Goal: Information Seeking & Learning: Check status

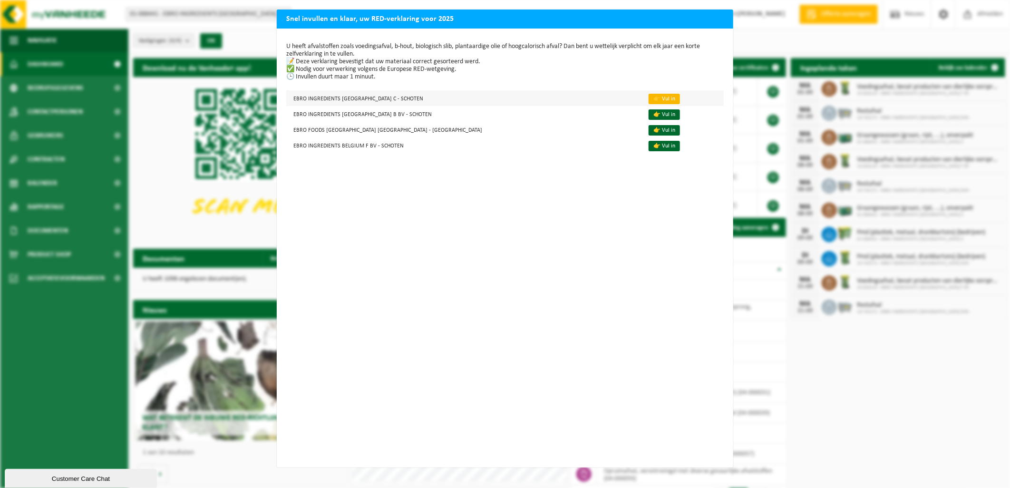
click at [649, 98] on link "👉 Vul in" at bounding box center [664, 99] width 31 height 10
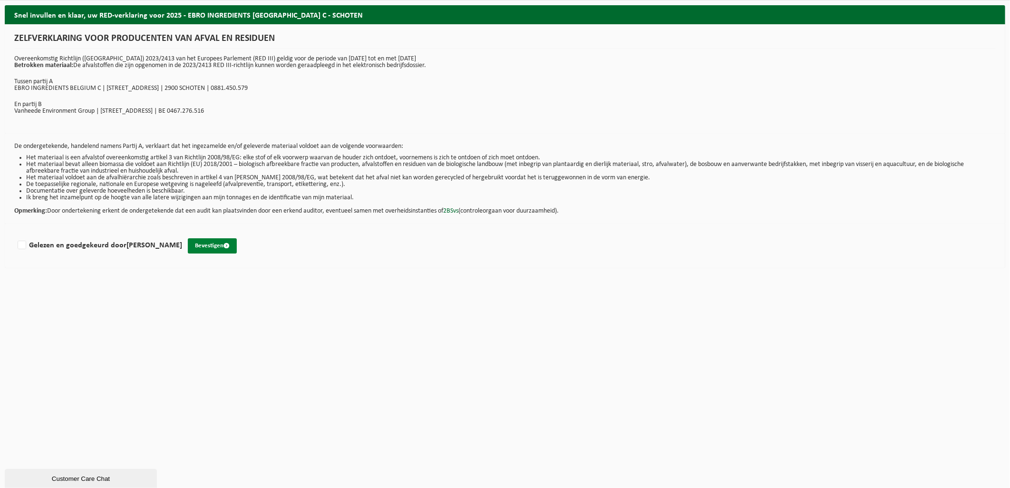
click at [206, 244] on button "Bevestigen" at bounding box center [212, 245] width 49 height 15
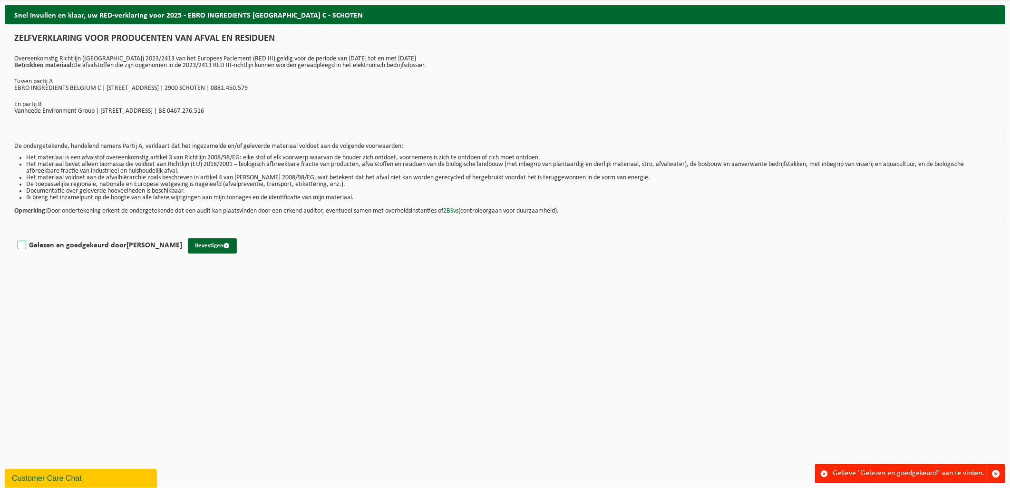
click at [41, 246] on label "Gelezen en goedgekeurd door DELPHINE TYTGAT" at bounding box center [99, 245] width 166 height 14
click at [182, 234] on input "Gelezen en goedgekeurd door DELPHINE TYTGAT" at bounding box center [182, 233] width 0 height 0
checkbox input "true"
click at [201, 243] on button "Bevestigen" at bounding box center [212, 245] width 49 height 15
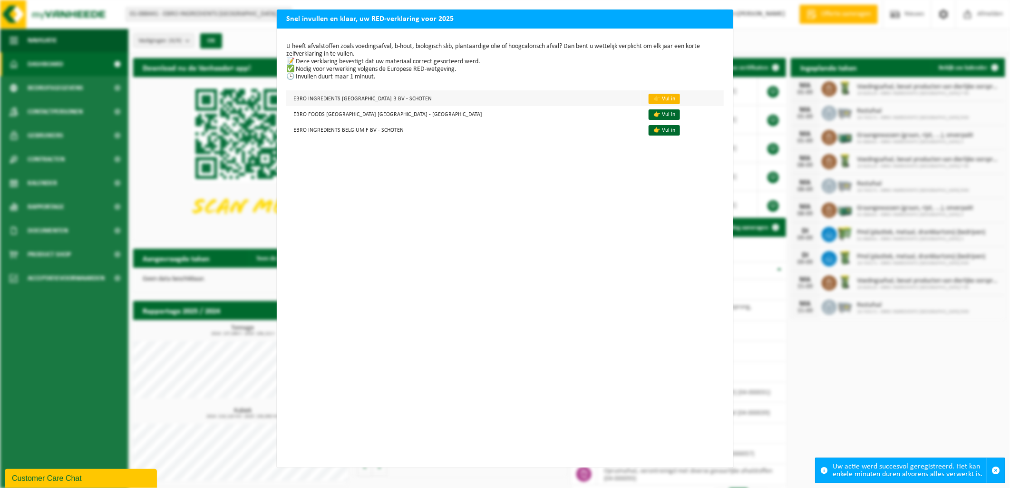
click at [649, 101] on link "👉 Vul in" at bounding box center [664, 99] width 31 height 10
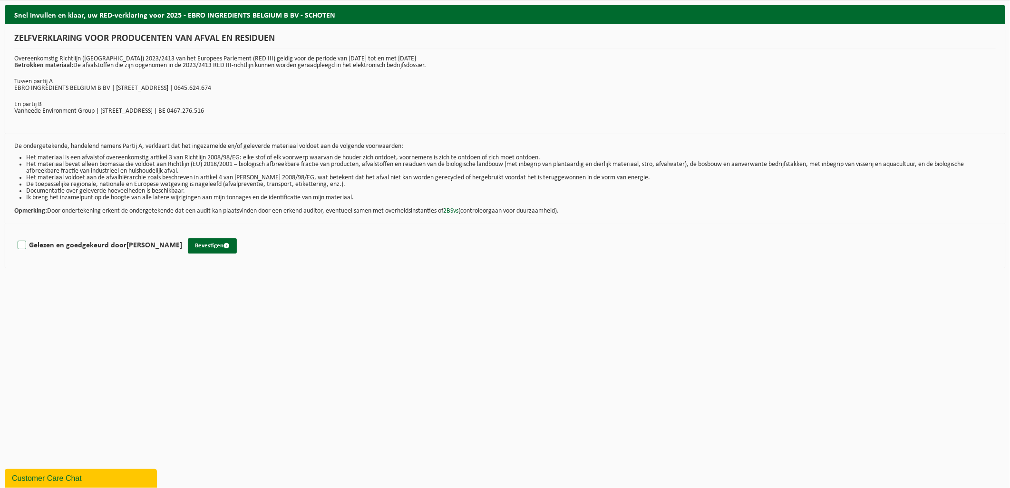
click at [120, 248] on label "Gelezen en goedgekeurd door DELPHINE TYTGAT" at bounding box center [99, 245] width 166 height 14
click at [182, 234] on input "Gelezen en goedgekeurd door DELPHINE TYTGAT" at bounding box center [182, 233] width 0 height 0
checkbox input "true"
click at [205, 243] on button "Bevestigen" at bounding box center [212, 245] width 49 height 15
click at [205, 246] on button "Bevestigen" at bounding box center [212, 245] width 49 height 15
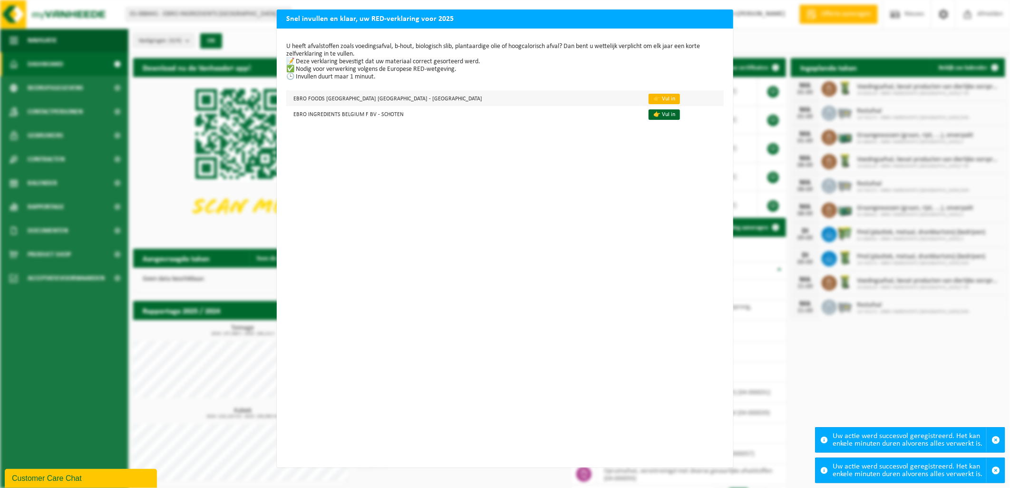
click at [649, 99] on link "👉 Vul in" at bounding box center [664, 99] width 31 height 10
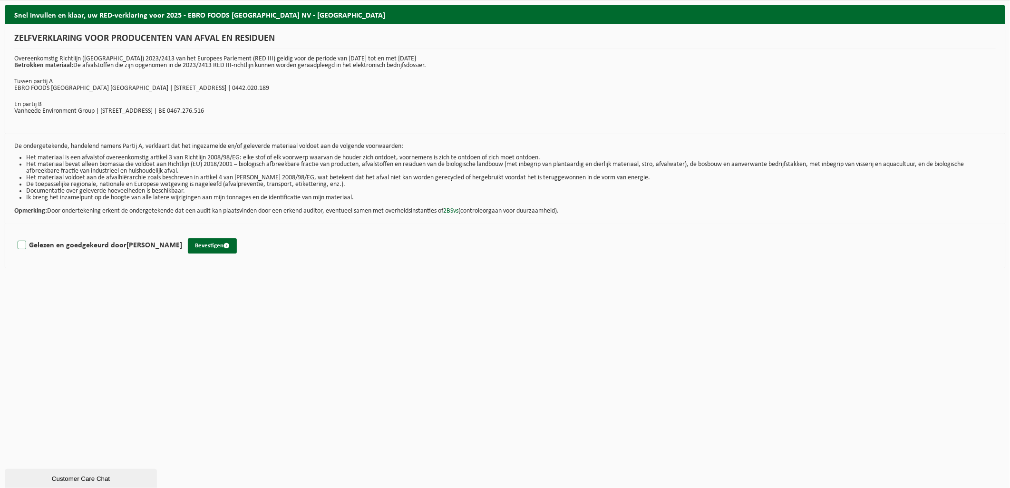
click at [22, 244] on label "Gelezen en goedgekeurd door [PERSON_NAME]" at bounding box center [99, 245] width 166 height 14
click at [182, 234] on input "Gelezen en goedgekeurd door [PERSON_NAME]" at bounding box center [182, 233] width 0 height 0
checkbox input "true"
click at [217, 246] on button "Bevestigen" at bounding box center [212, 245] width 49 height 15
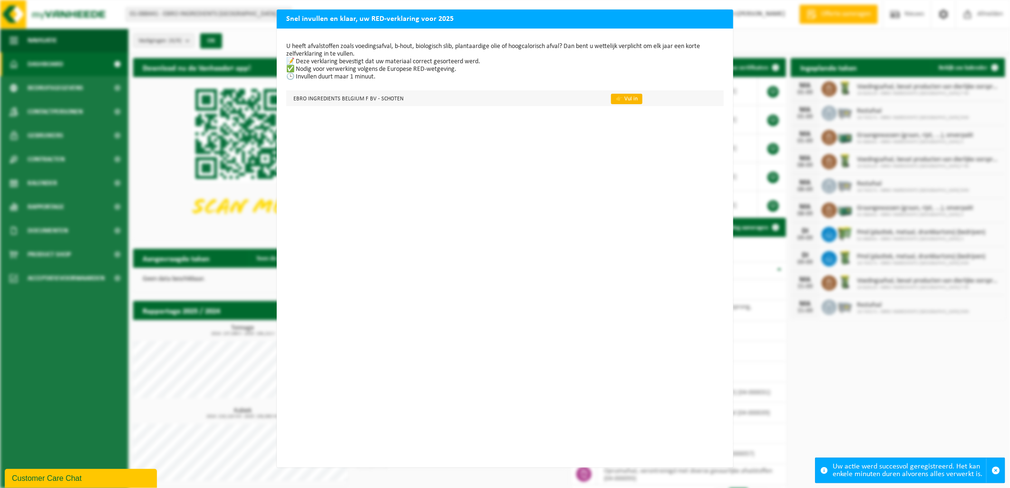
click at [620, 100] on link "👉 Vul in" at bounding box center [626, 99] width 31 height 10
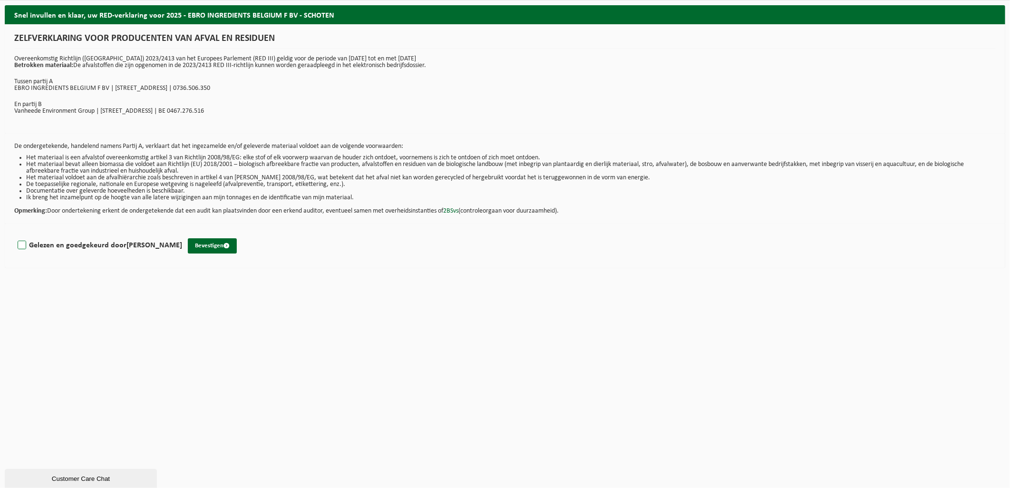
drag, startPoint x: 109, startPoint y: 245, endPoint x: 119, endPoint y: 246, distance: 10.1
click at [112, 245] on label "Gelezen en goedgekeurd door [PERSON_NAME]" at bounding box center [99, 245] width 166 height 14
click at [221, 246] on button "Bevestigen" at bounding box center [212, 245] width 49 height 15
click at [150, 247] on strong "[PERSON_NAME]" at bounding box center [155, 246] width 56 height 8
click at [182, 234] on input "Gelezen en goedgekeurd door DELPHINE TYTGAT" at bounding box center [182, 233] width 0 height 0
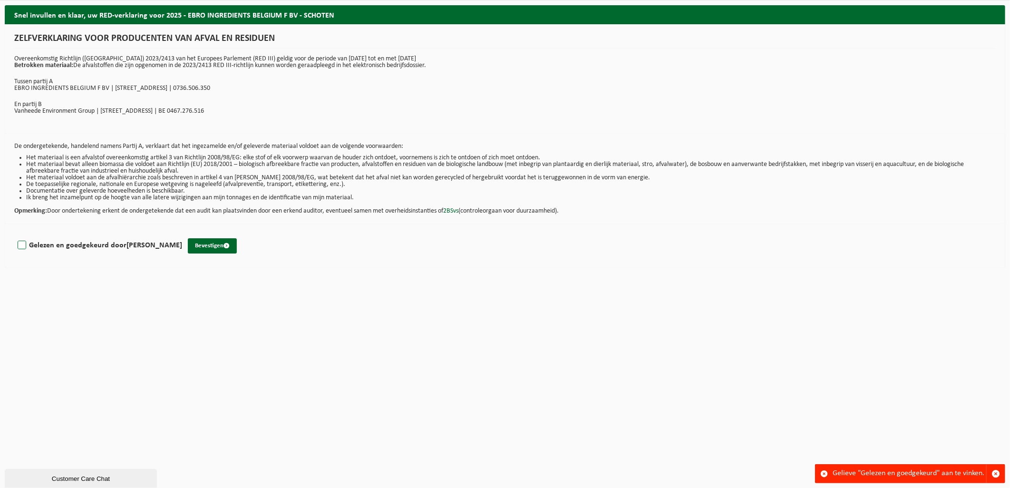
checkbox input "true"
click at [225, 247] on span "submit" at bounding box center [227, 246] width 6 height 6
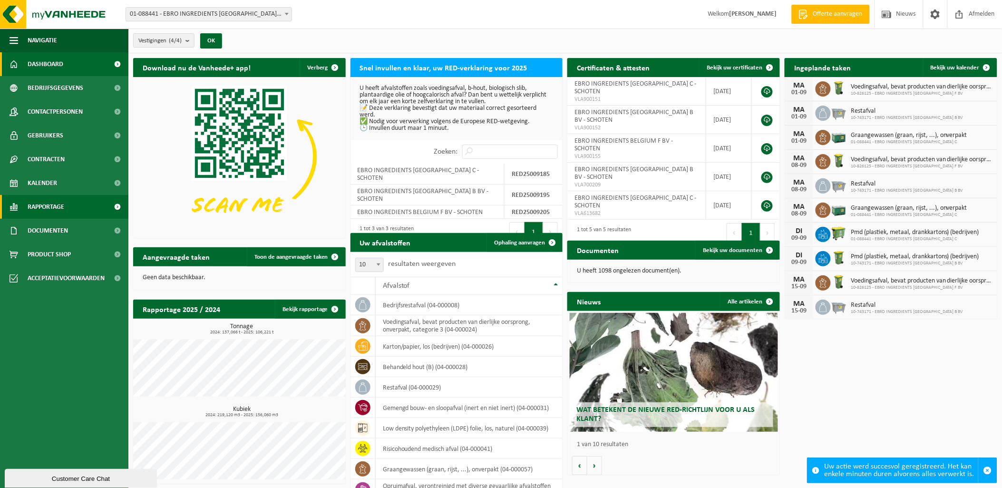
click at [58, 208] on span "Rapportage" at bounding box center [46, 207] width 37 height 24
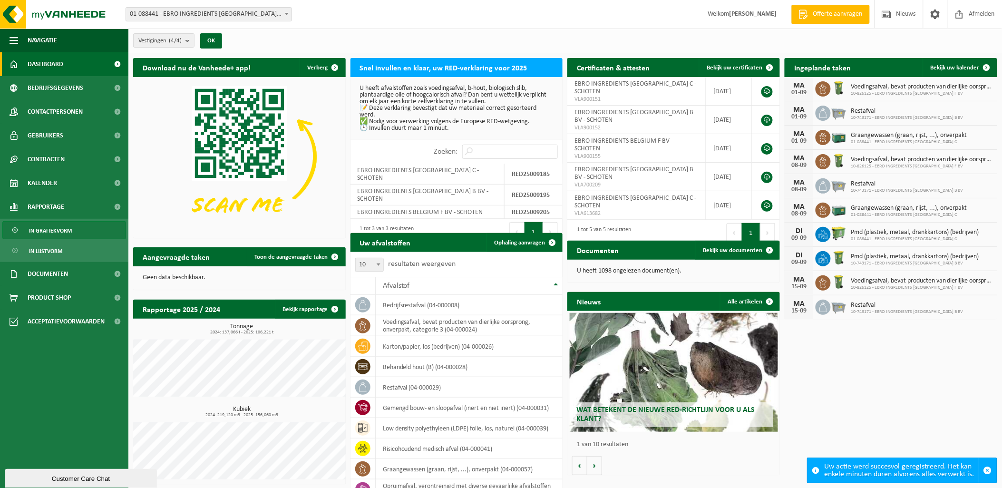
click at [59, 230] on span "In grafiekvorm" at bounding box center [50, 231] width 43 height 18
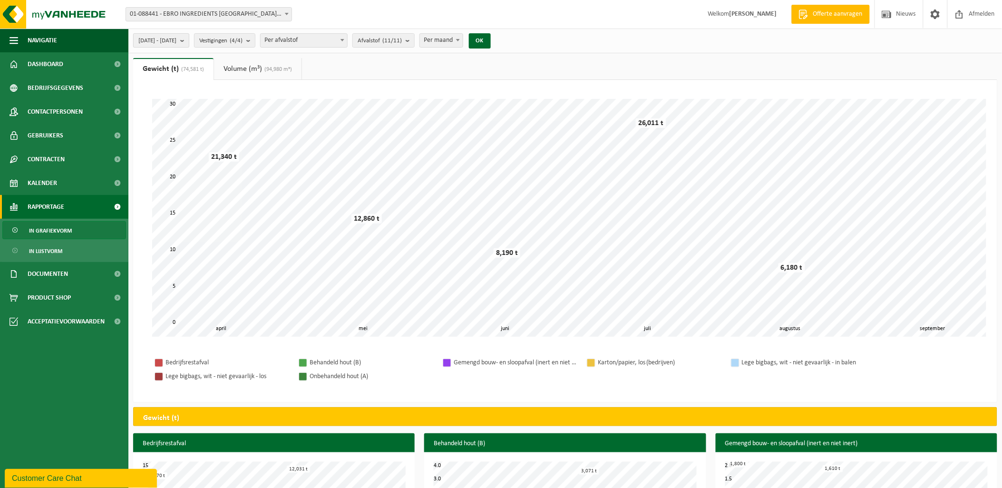
click at [176, 43] on span "[DATE] - [DATE]" at bounding box center [157, 41] width 38 height 14
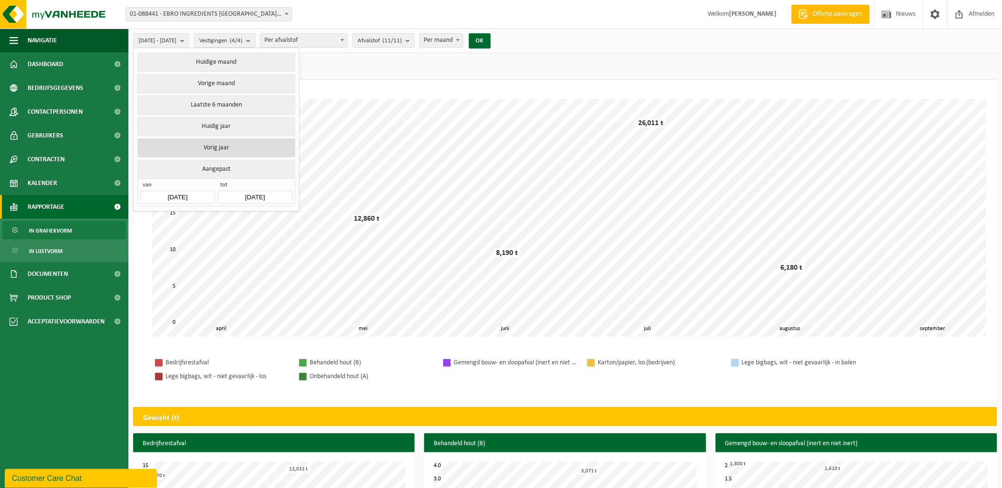
click at [238, 144] on button "Vorig jaar" at bounding box center [215, 147] width 157 height 19
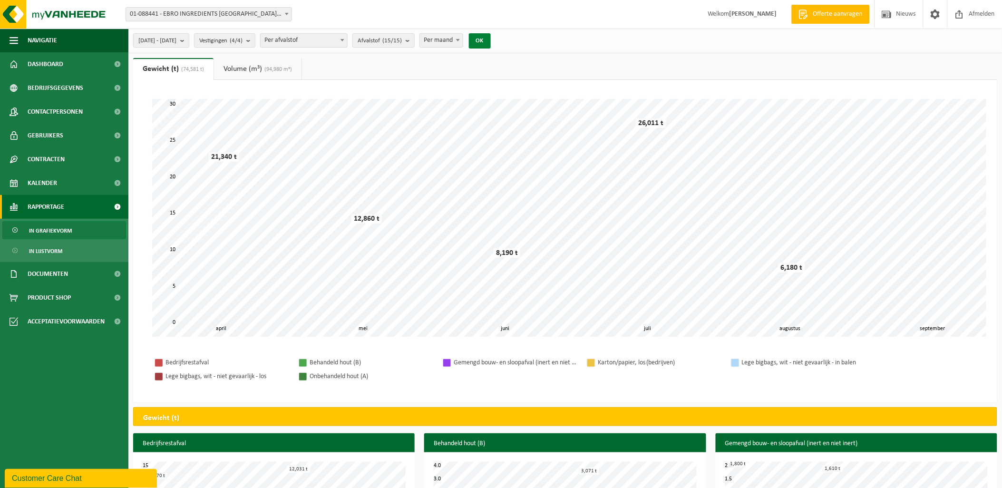
click at [491, 41] on button "OK" at bounding box center [480, 40] width 22 height 15
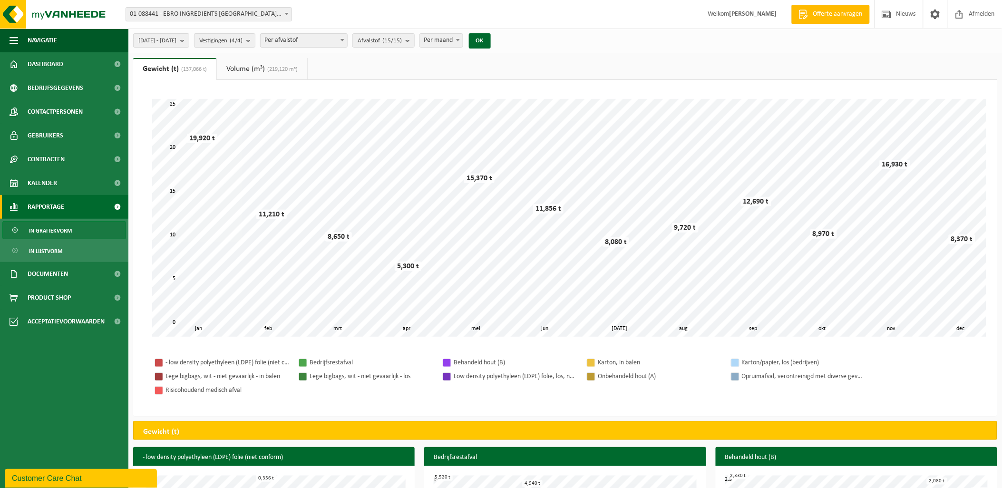
click at [243, 72] on link "Volume (m³) (219,120 m³)" at bounding box center [262, 69] width 90 height 22
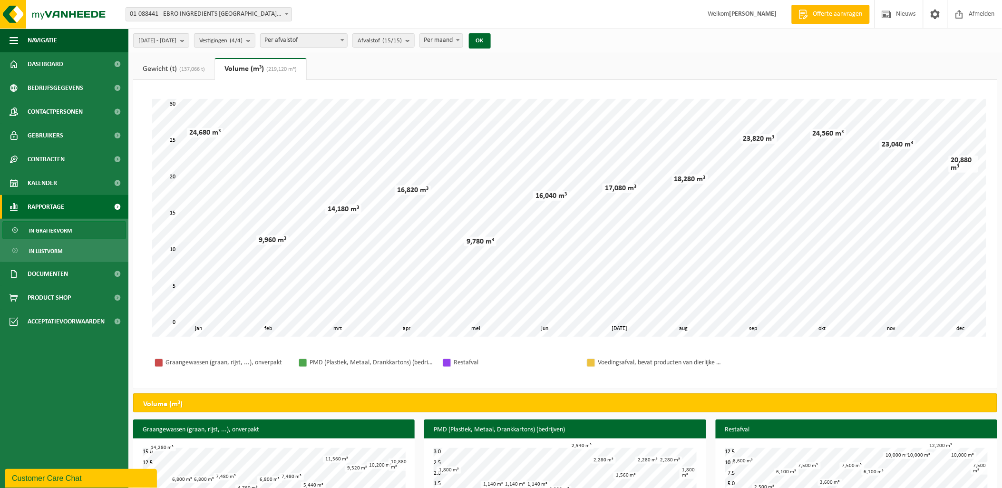
click at [202, 67] on span "(137,066 t)" at bounding box center [191, 70] width 28 height 6
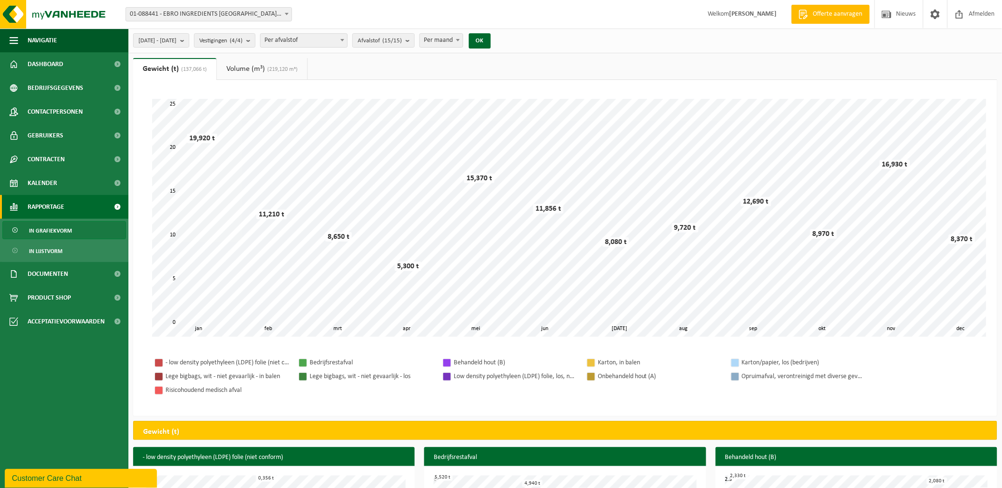
click at [296, 43] on span "Per afvalstof" at bounding box center [304, 40] width 87 height 13
click at [255, 39] on button "Vestigingen (4/4)" at bounding box center [224, 40] width 61 height 14
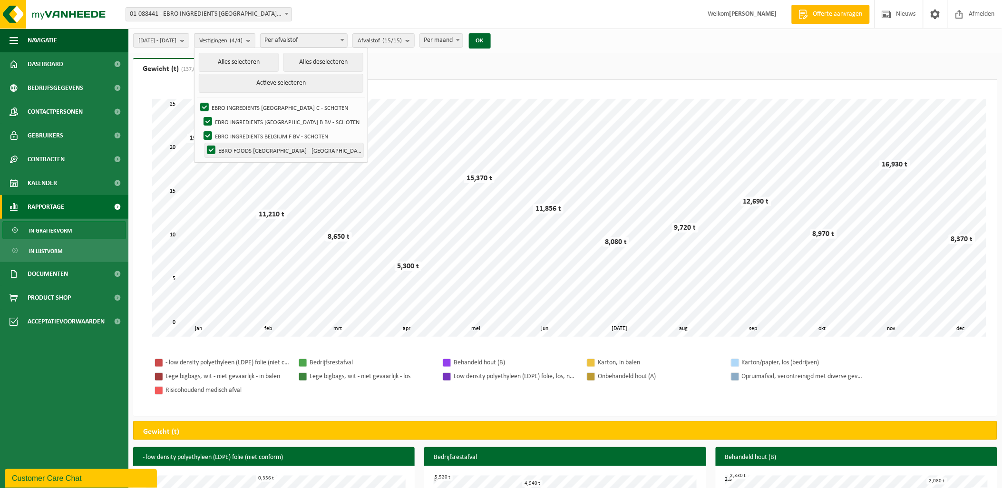
click at [234, 149] on label "EBRO FOODS [GEOGRAPHIC_DATA] - [GEOGRAPHIC_DATA]" at bounding box center [284, 150] width 158 height 14
click at [204, 143] on input "EBRO FOODS [GEOGRAPHIC_DATA] - [GEOGRAPHIC_DATA]" at bounding box center [203, 143] width 0 height 0
checkbox input "false"
click at [491, 37] on button "OK" at bounding box center [480, 40] width 22 height 15
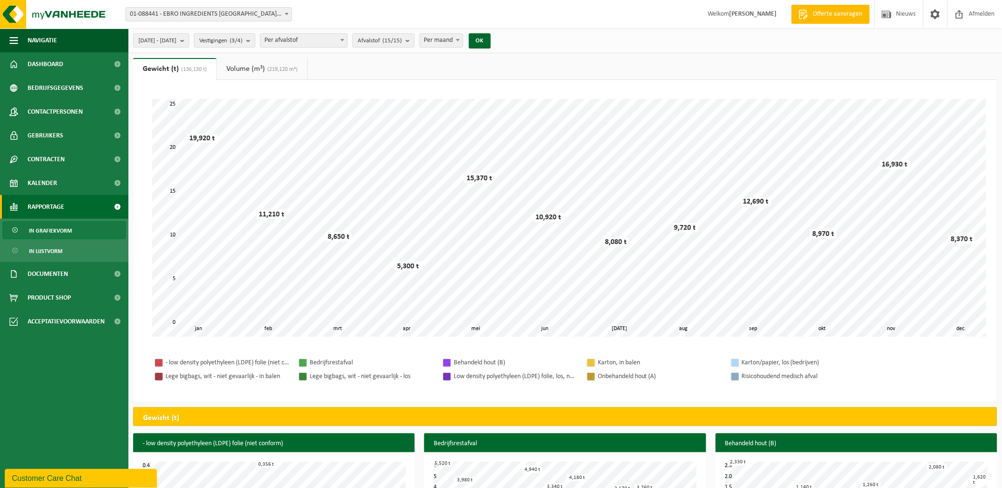
click at [462, 39] on span "Per maand" at bounding box center [441, 40] width 42 height 13
select select "3"
click at [491, 40] on button "OK" at bounding box center [480, 40] width 22 height 15
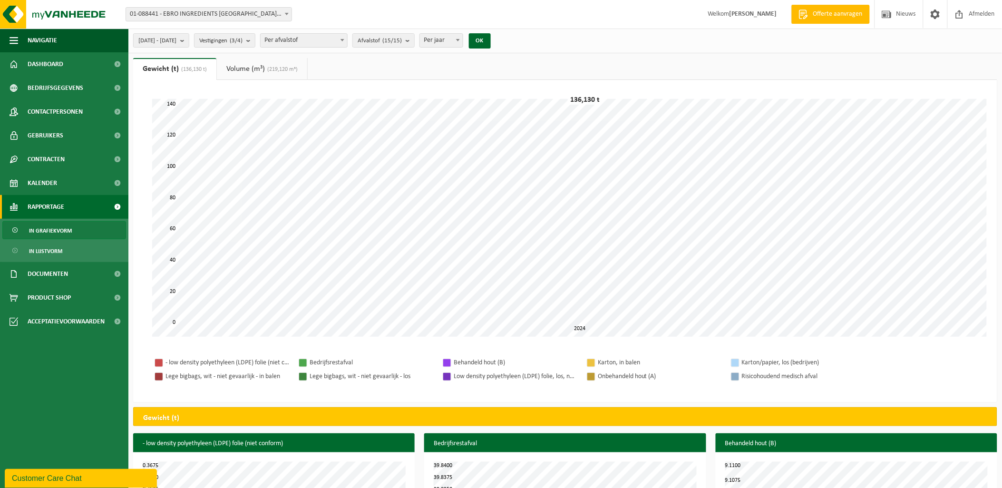
click at [246, 16] on span "01-088441 - EBRO INGREDIENTS [GEOGRAPHIC_DATA] C - SCHOTEN" at bounding box center [209, 14] width 166 height 13
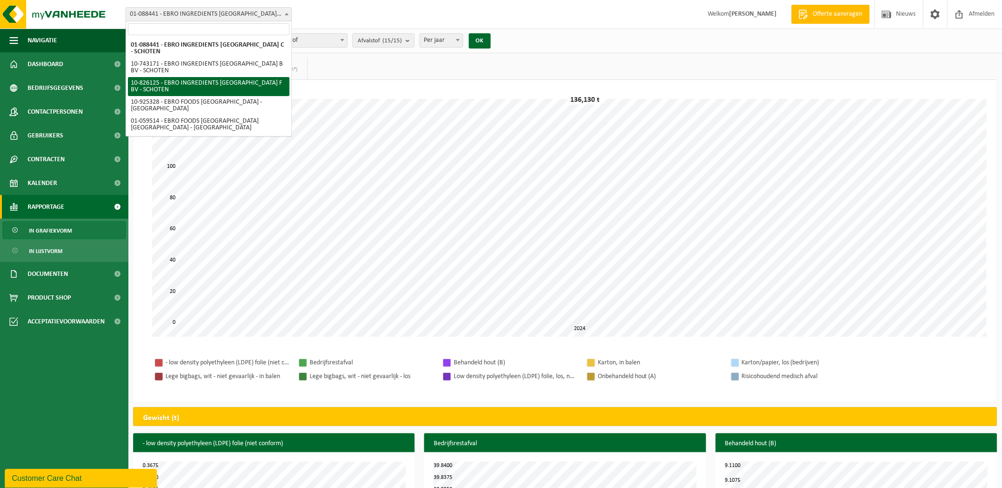
select select "87360"
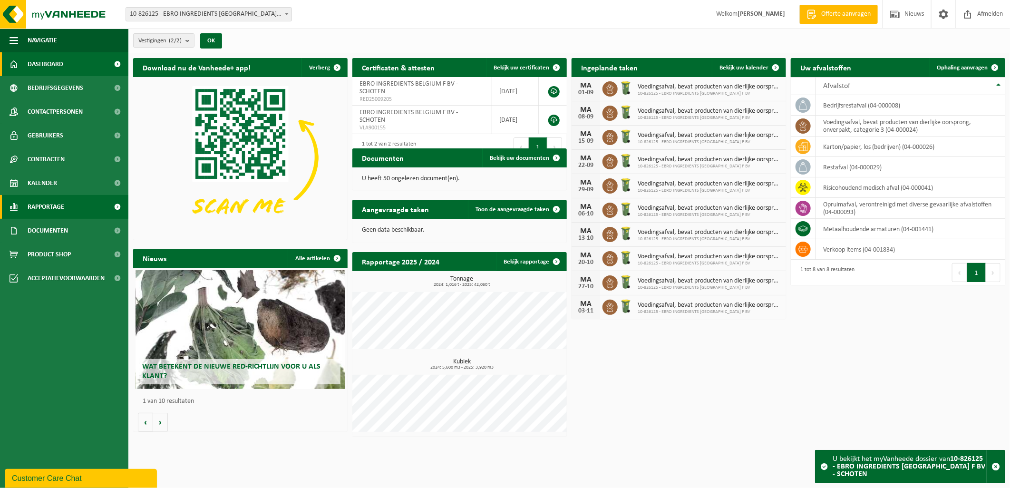
click at [41, 204] on span "Rapportage" at bounding box center [46, 207] width 37 height 24
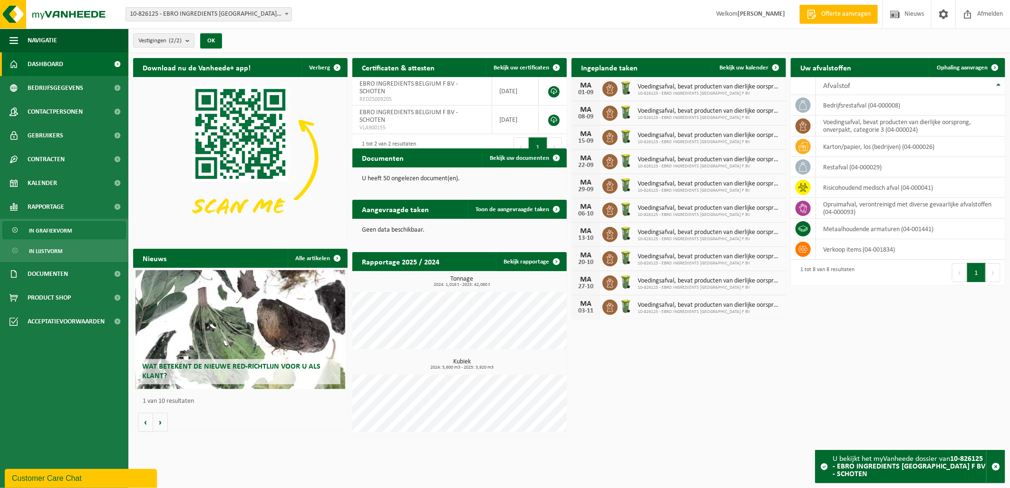
click at [73, 226] on link "In grafiekvorm" at bounding box center [64, 230] width 124 height 18
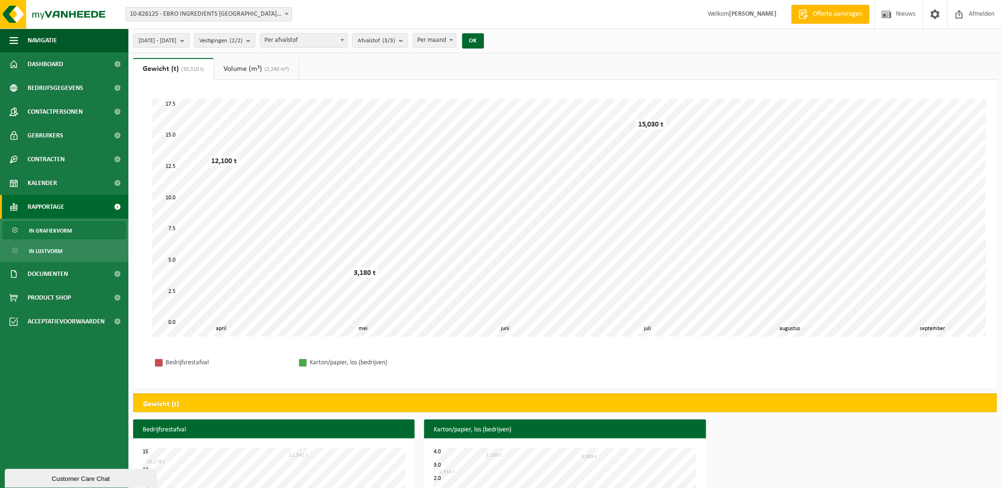
click at [176, 41] on span "[DATE] - [DATE]" at bounding box center [157, 41] width 38 height 14
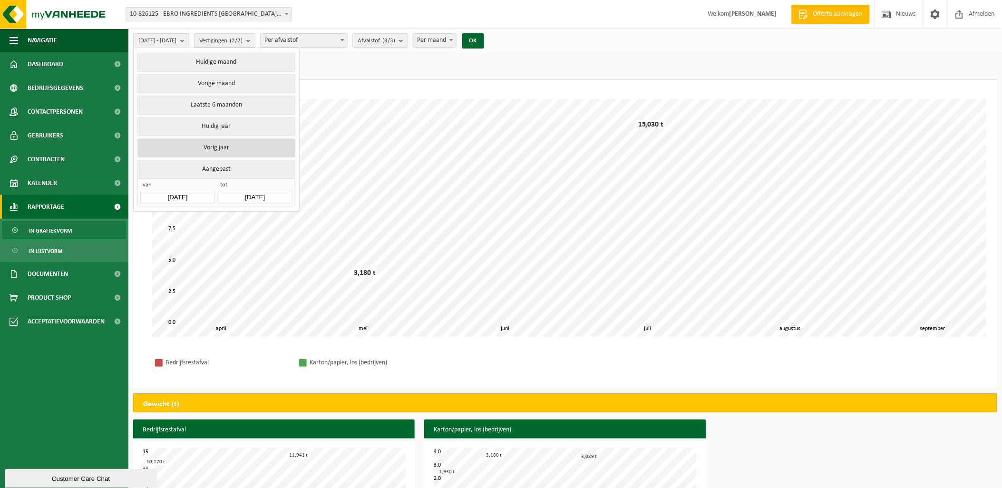
click at [197, 145] on button "Vorig jaar" at bounding box center [215, 147] width 157 height 19
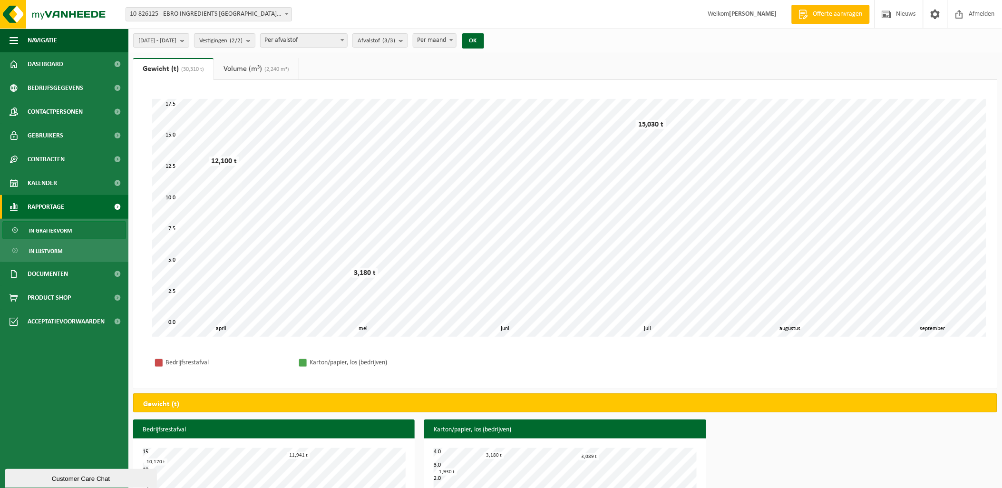
click at [324, 39] on span "Per afvalstof" at bounding box center [304, 40] width 87 height 13
click at [395, 42] on span "Afvalstof (3/3)" at bounding box center [377, 41] width 38 height 14
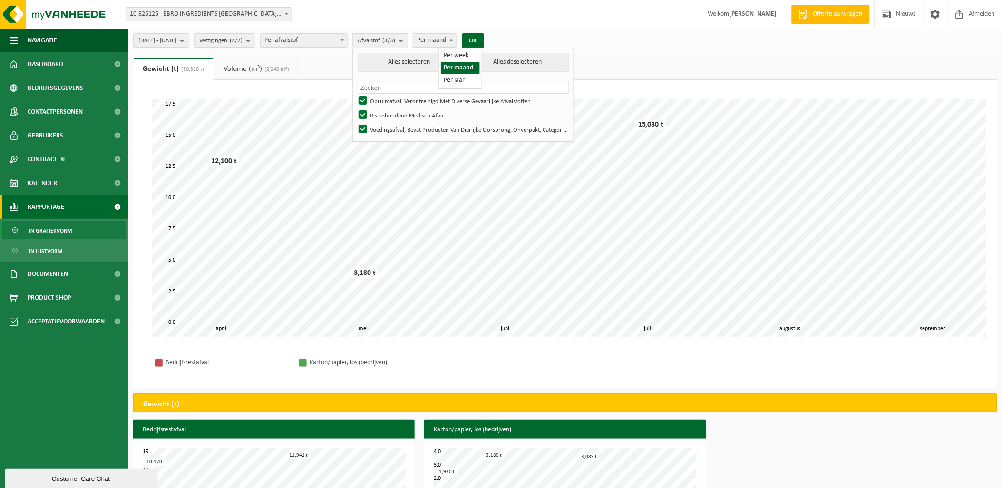
click at [454, 39] on span "Per maand" at bounding box center [434, 40] width 42 height 13
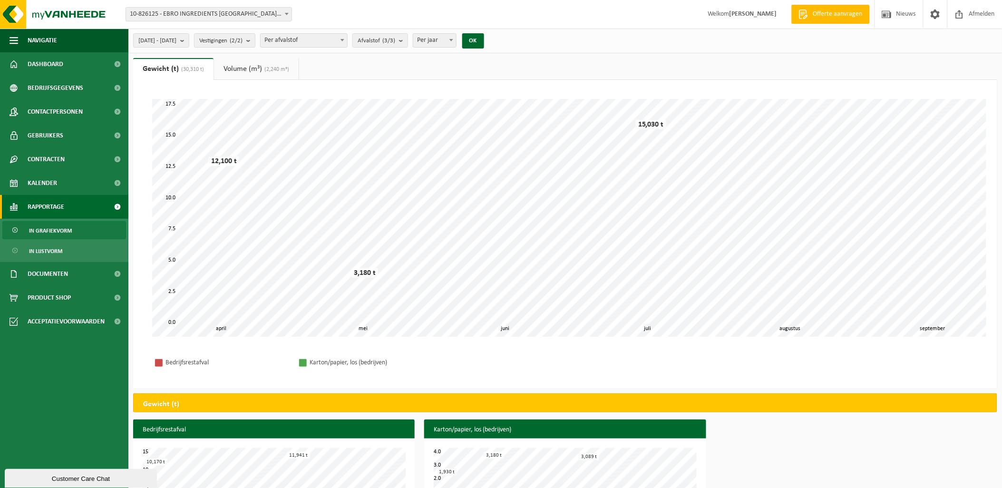
select select "3"
click at [484, 38] on button "OK" at bounding box center [473, 40] width 22 height 15
drag, startPoint x: 239, startPoint y: 15, endPoint x: 243, endPoint y: 20, distance: 6.2
click at [240, 16] on span "10-826125 - EBRO INGREDIENTS [GEOGRAPHIC_DATA] F BV - SCHOTEN" at bounding box center [209, 14] width 166 height 13
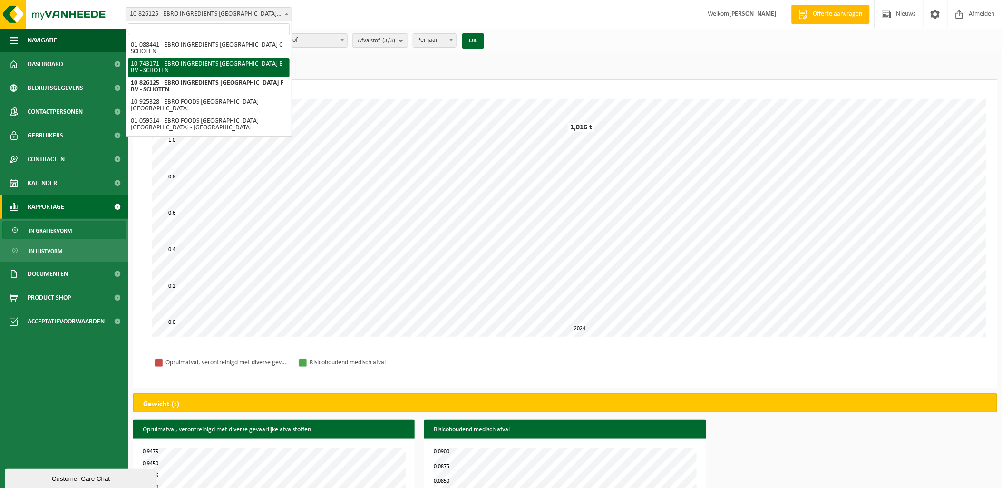
select select "7278"
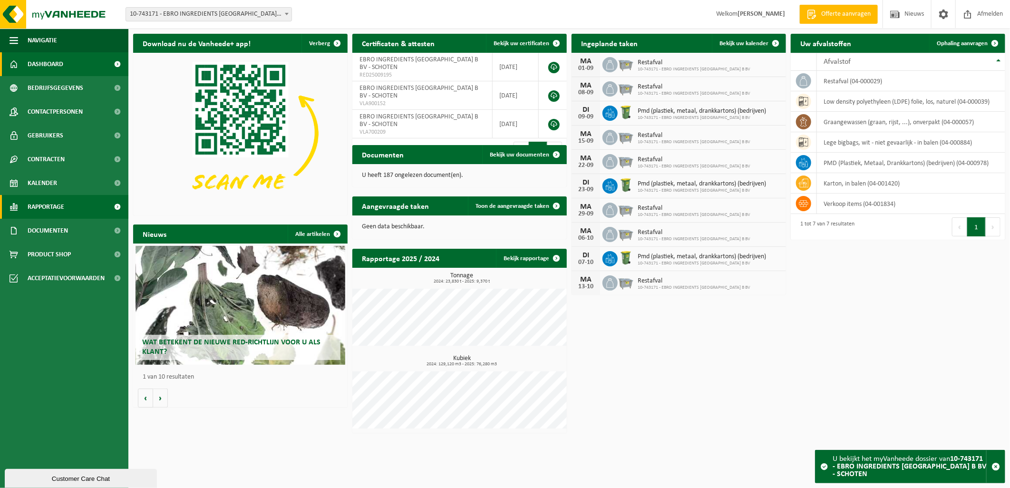
click at [68, 212] on link "Rapportage" at bounding box center [64, 207] width 128 height 24
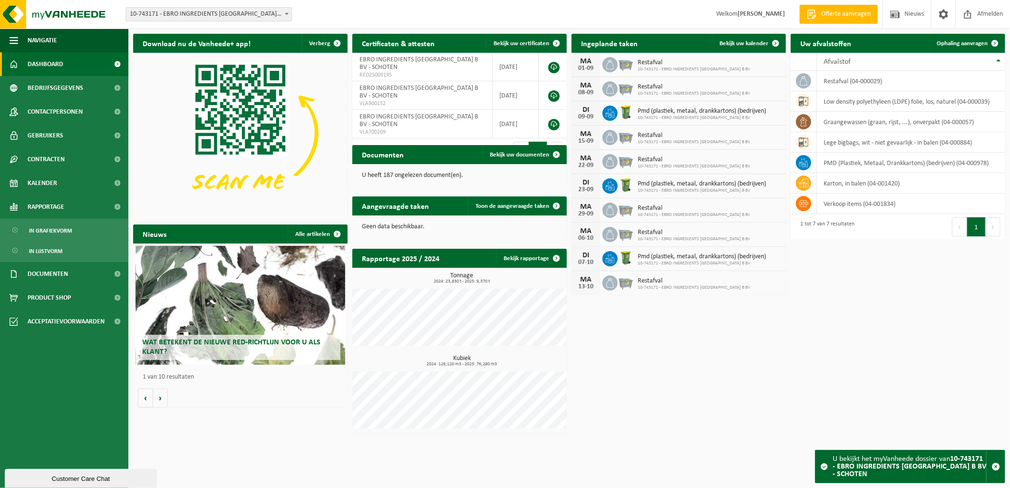
drag, startPoint x: 62, startPoint y: 229, endPoint x: 164, endPoint y: 210, distance: 103.0
click at [63, 229] on span "In grafiekvorm" at bounding box center [50, 231] width 43 height 18
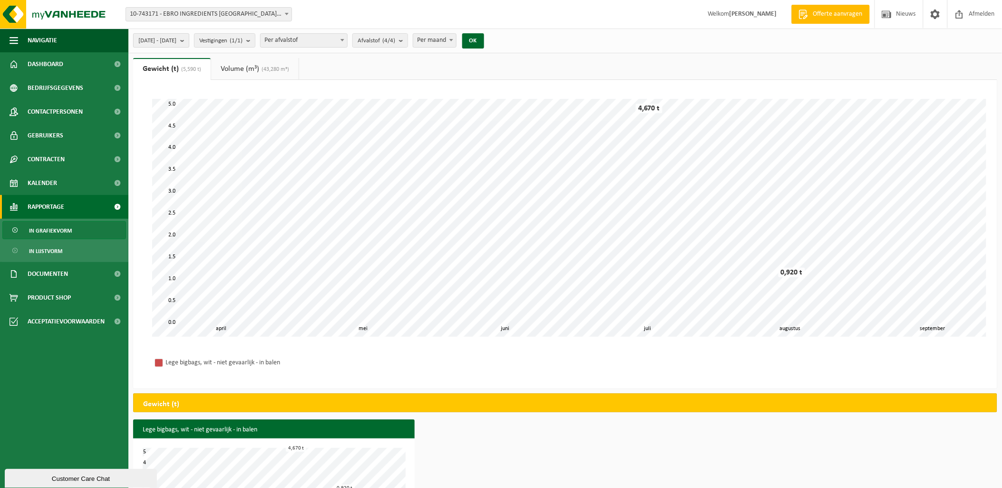
click at [176, 44] on span "2025-04-01 - 2025-09-01" at bounding box center [157, 41] width 38 height 14
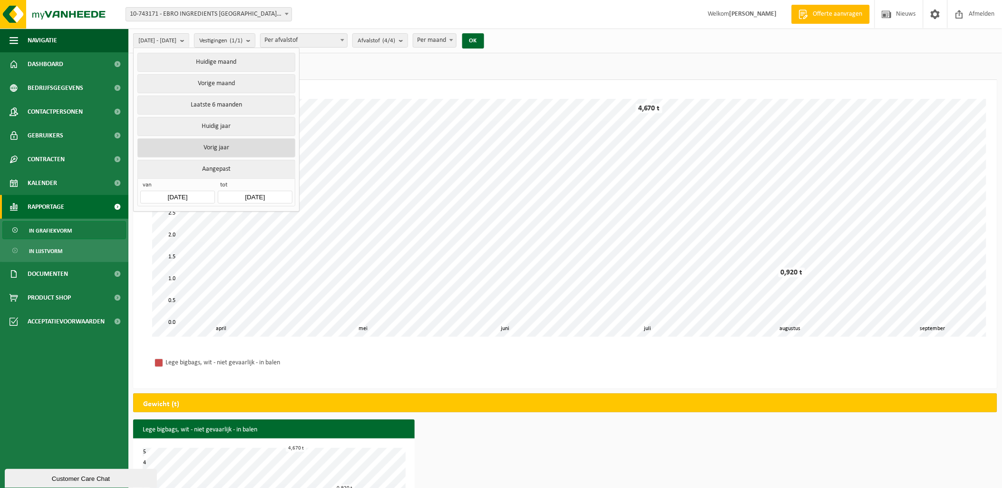
click at [215, 145] on button "Vorig jaar" at bounding box center [215, 147] width 157 height 19
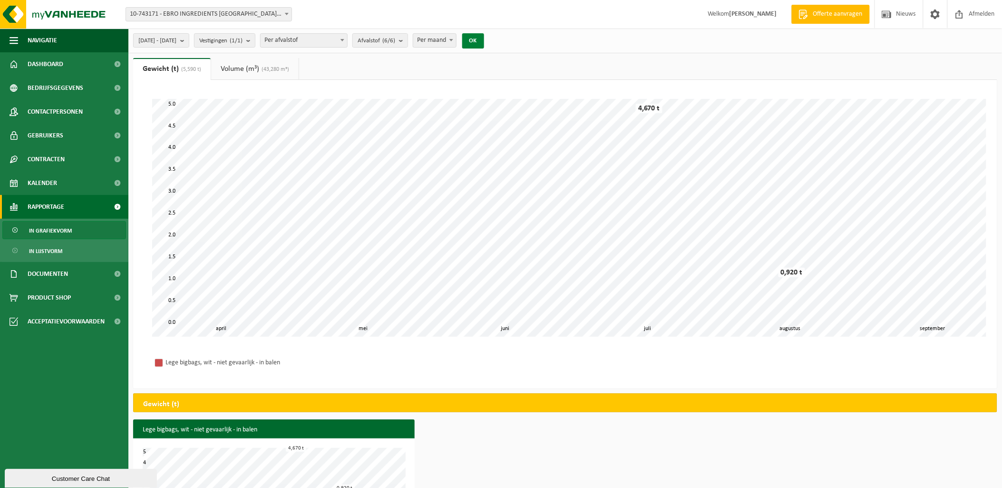
drag, startPoint x: 496, startPoint y: 40, endPoint x: 489, endPoint y: 44, distance: 7.9
click at [484, 41] on button "OK" at bounding box center [473, 40] width 22 height 15
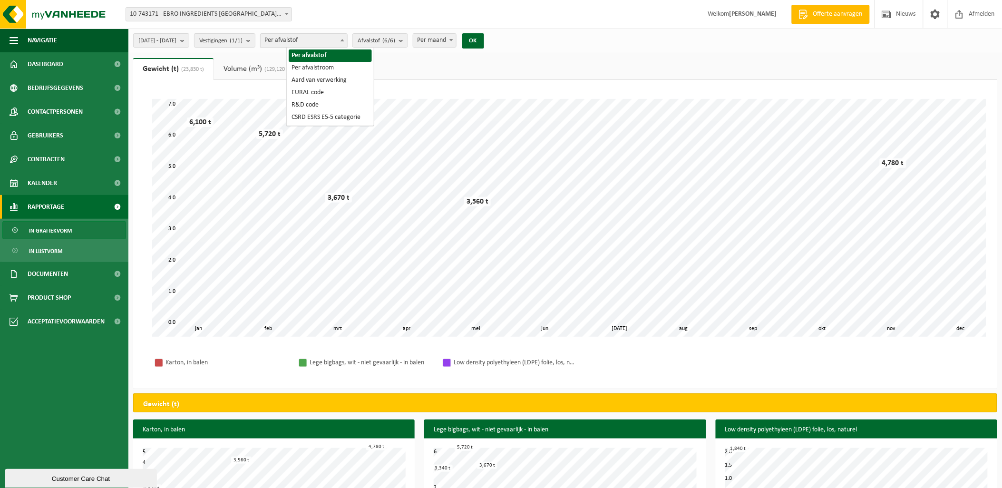
click at [310, 40] on span "Per afvalstof" at bounding box center [304, 40] width 87 height 13
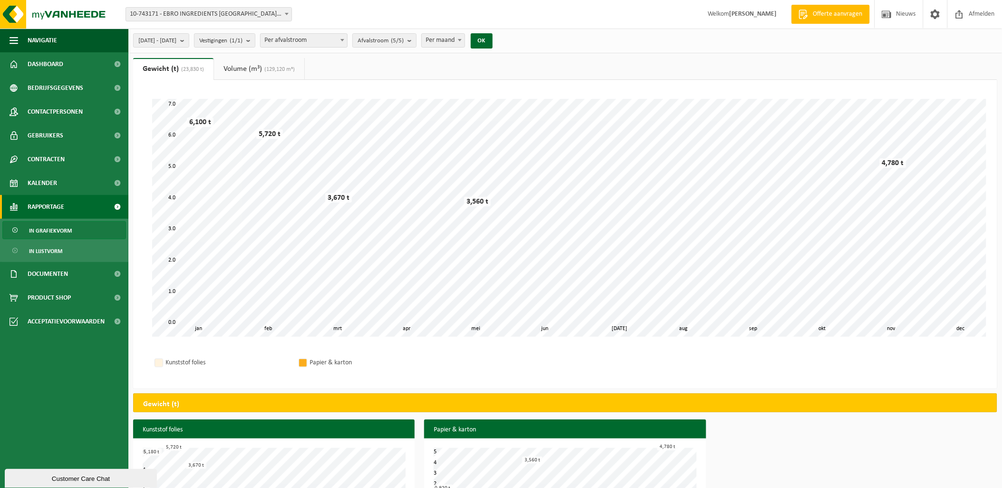
click at [332, 43] on span "Per afvalstroom" at bounding box center [304, 40] width 87 height 13
select select "1"
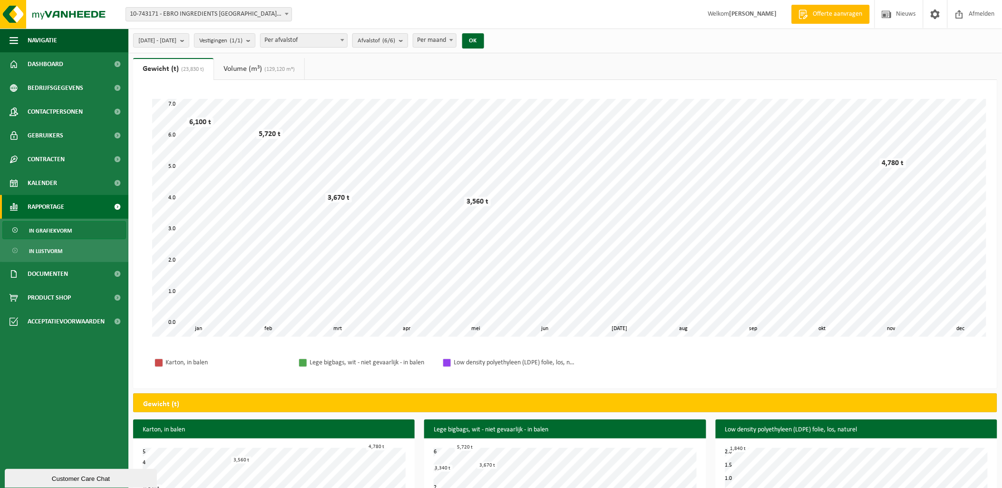
click at [395, 42] on span "Afvalstof (6/6)" at bounding box center [377, 41] width 38 height 14
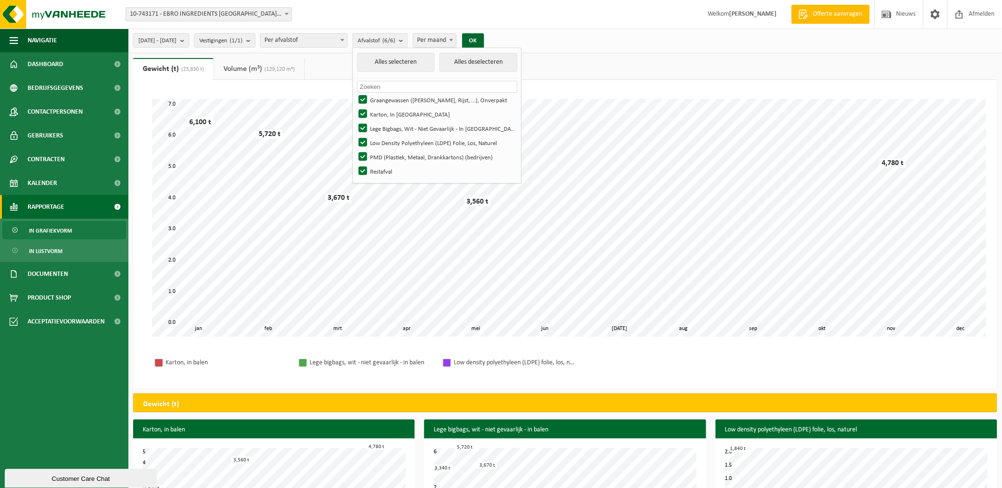
click at [454, 41] on span "Per maand" at bounding box center [434, 40] width 42 height 13
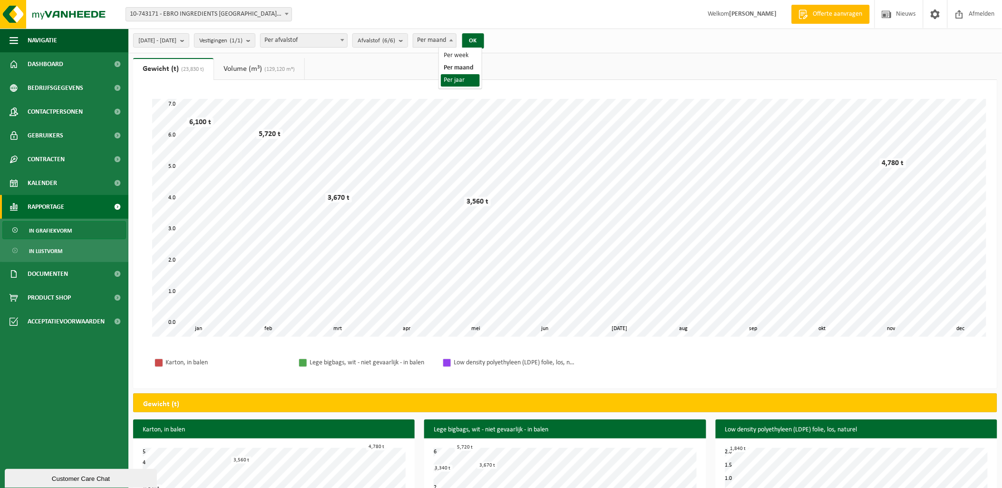
select select "3"
click at [484, 41] on button "OK" at bounding box center [473, 40] width 22 height 15
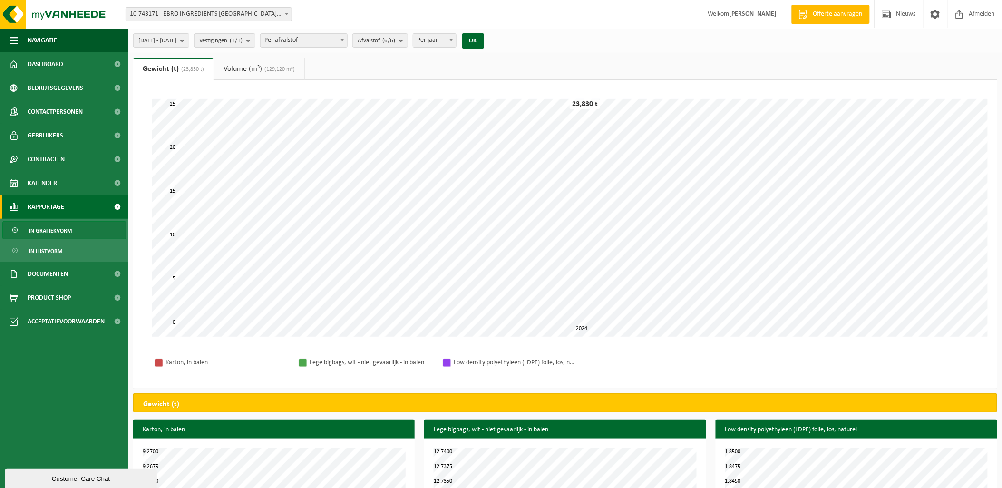
click at [244, 12] on span "10-743171 - EBRO INGREDIENTS [GEOGRAPHIC_DATA] B BV - SCHOTEN" at bounding box center [209, 14] width 166 height 13
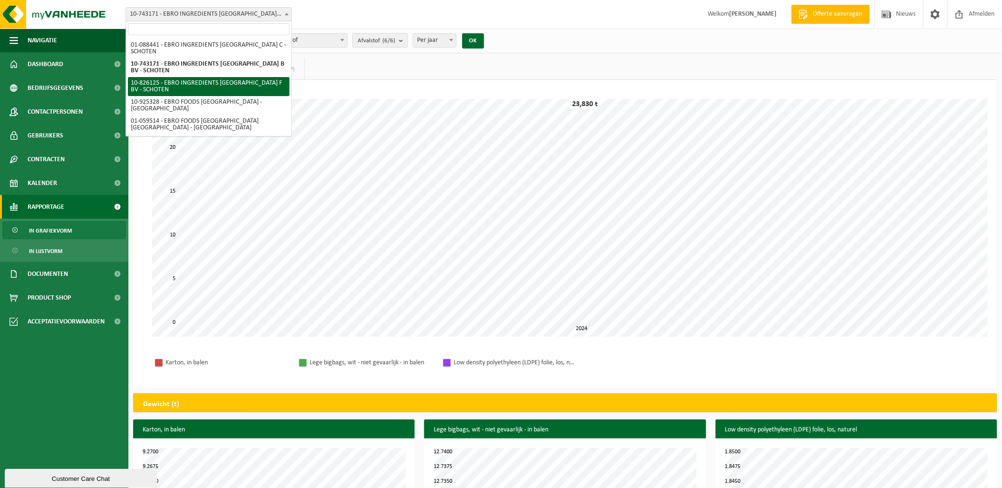
select select "87360"
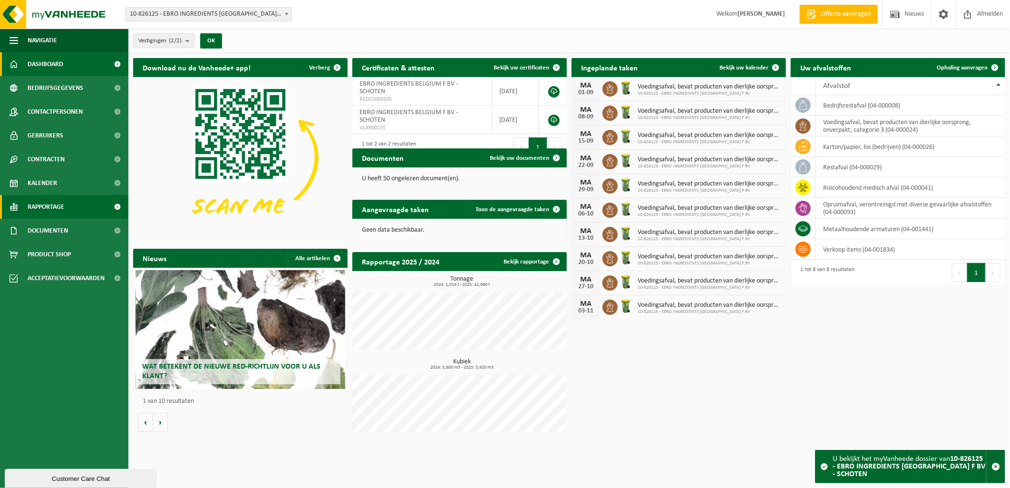
click at [75, 202] on link "Rapportage" at bounding box center [64, 207] width 128 height 24
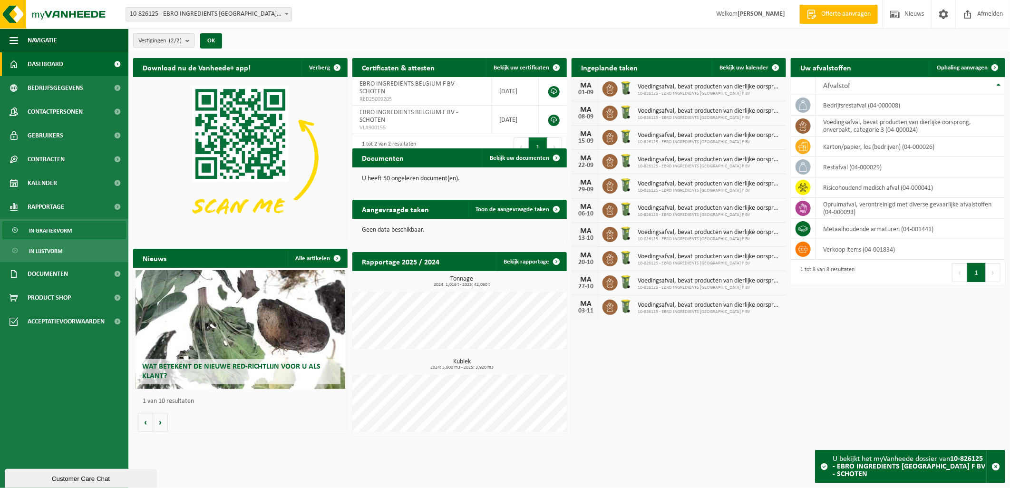
click at [73, 231] on link "In grafiekvorm" at bounding box center [64, 230] width 124 height 18
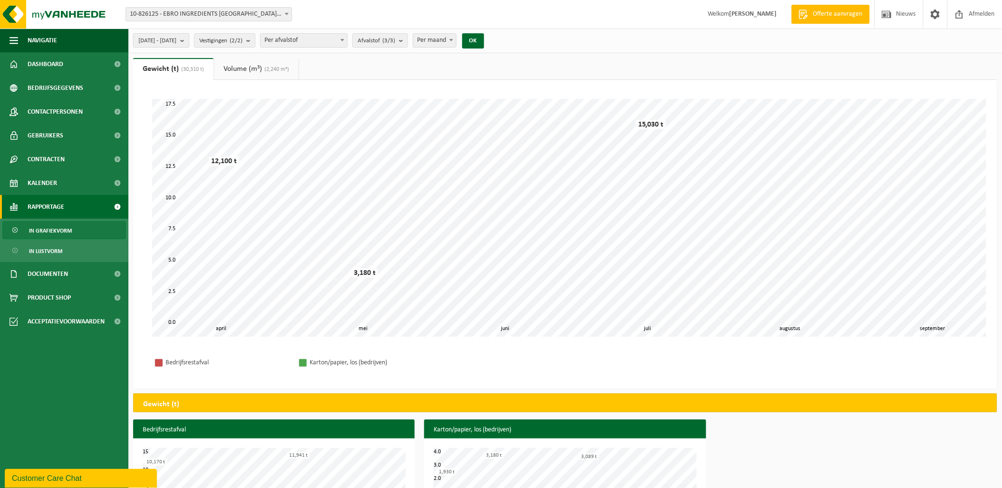
click at [176, 43] on span "[DATE] - [DATE]" at bounding box center [157, 41] width 38 height 14
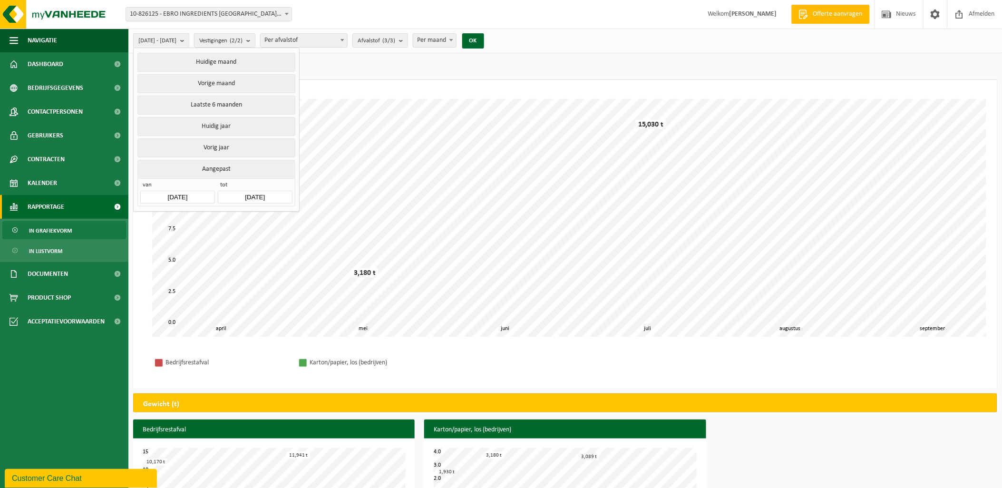
drag, startPoint x: 202, startPoint y: 142, endPoint x: 363, endPoint y: 72, distance: 176.2
click at [203, 142] on button "Vorig jaar" at bounding box center [215, 147] width 157 height 19
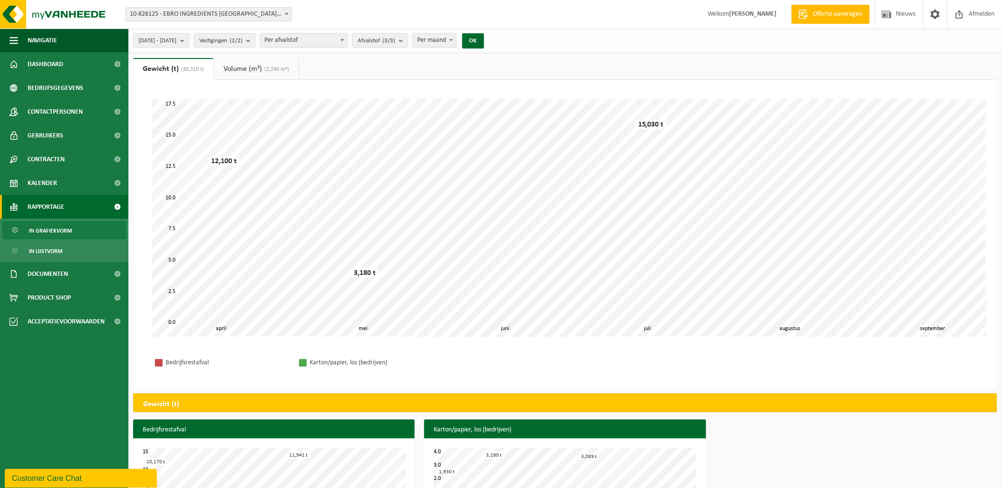
click at [448, 44] on span "Per maand" at bounding box center [434, 40] width 42 height 13
select select "3"
click at [484, 40] on button "OK" at bounding box center [473, 40] width 22 height 15
click at [238, 67] on link "Volume (m³) (5,600 m³)" at bounding box center [253, 69] width 85 height 22
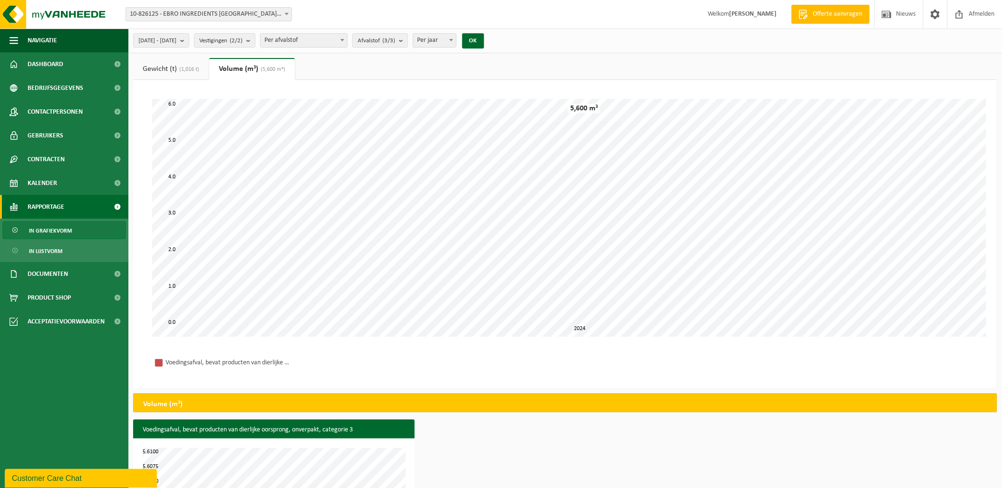
click at [193, 72] on span "(1,016 t)" at bounding box center [188, 70] width 22 height 6
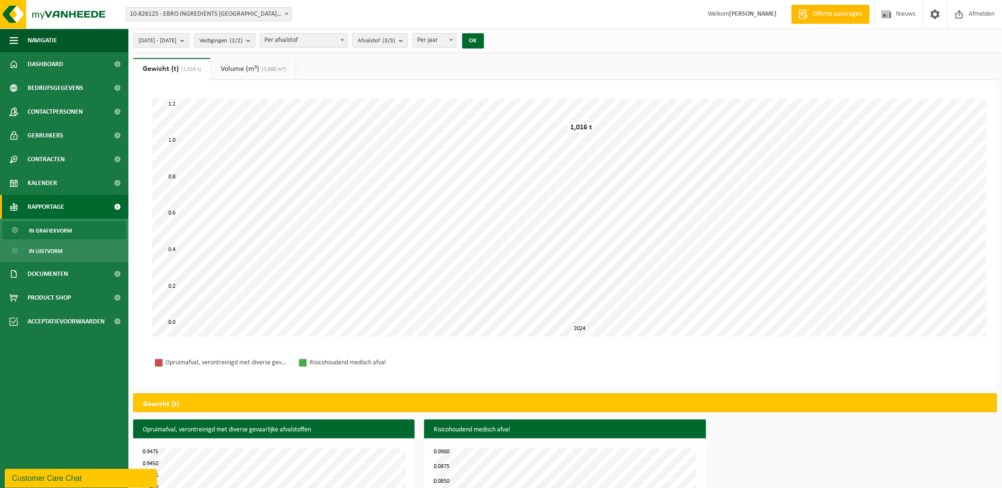
click at [267, 16] on span "10-826125 - EBRO INGREDIENTS [GEOGRAPHIC_DATA] F BV - SCHOTEN" at bounding box center [209, 14] width 166 height 13
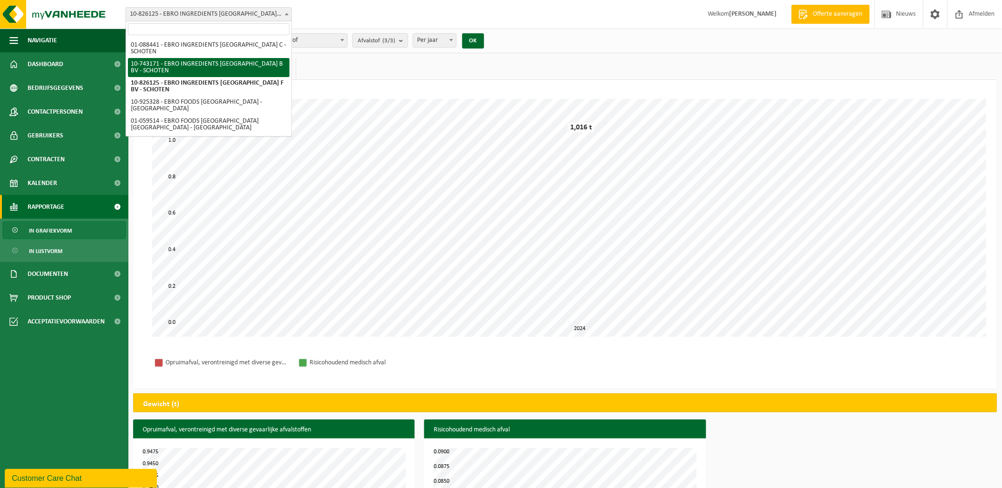
select select "7278"
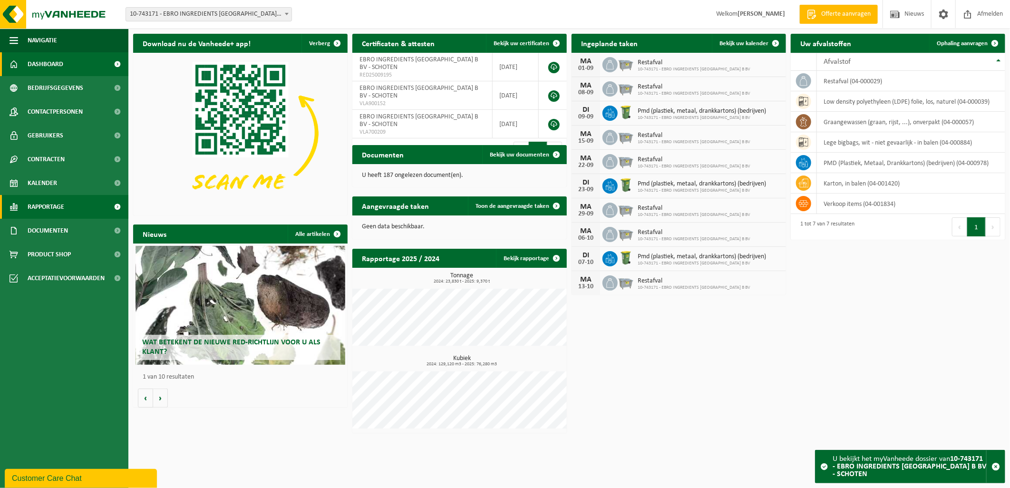
click at [43, 204] on span "Rapportage" at bounding box center [46, 207] width 37 height 24
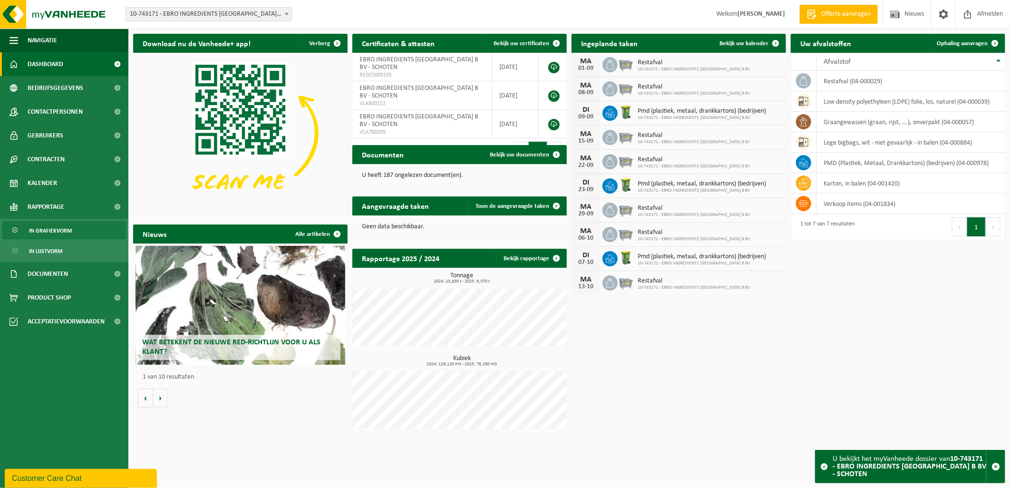
click at [65, 230] on span "In grafiekvorm" at bounding box center [50, 231] width 43 height 18
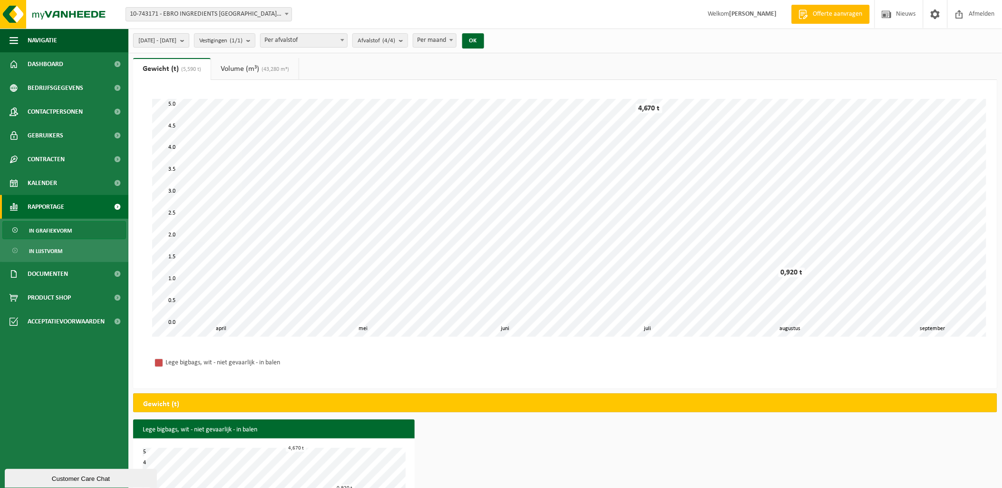
click at [176, 44] on span "[DATE] - [DATE]" at bounding box center [157, 41] width 38 height 14
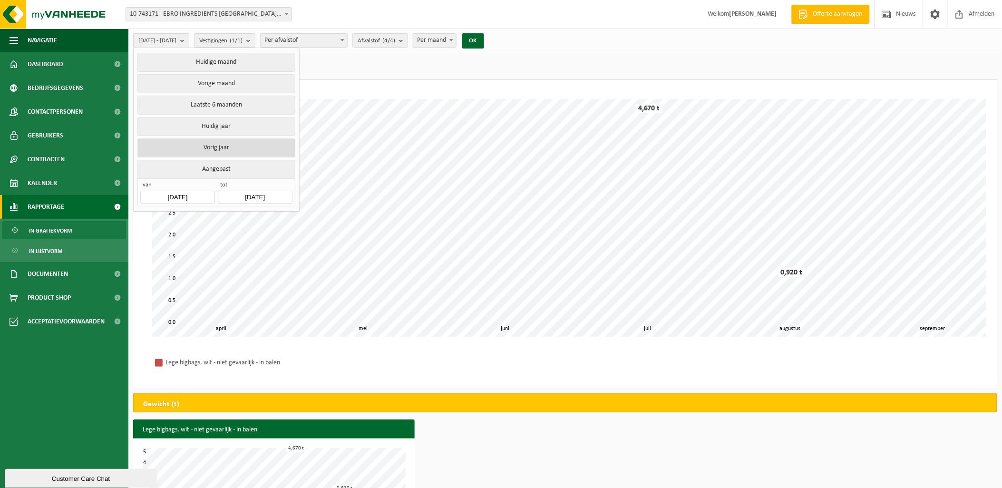
click at [189, 145] on button "Vorig jaar" at bounding box center [215, 147] width 157 height 19
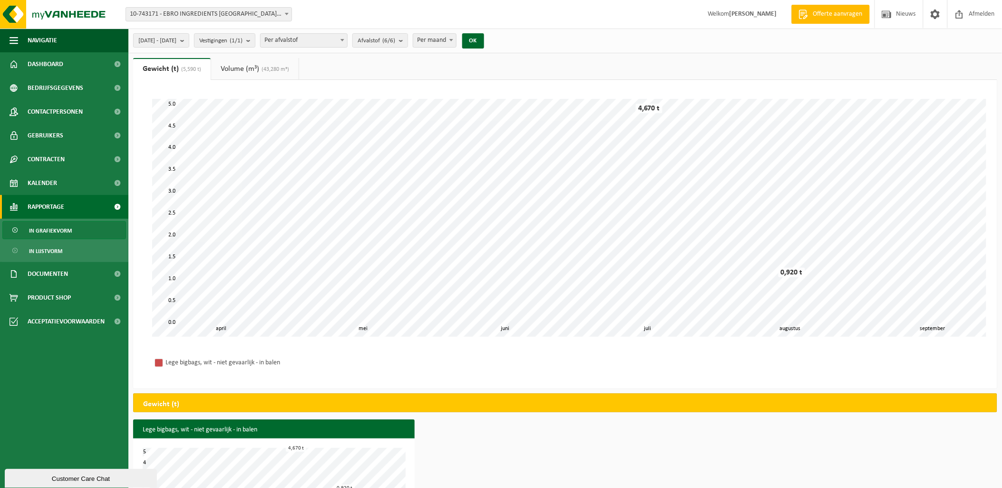
click at [445, 43] on span "Per maand" at bounding box center [434, 40] width 42 height 13
select select "3"
click at [484, 40] on button "OK" at bounding box center [473, 40] width 22 height 15
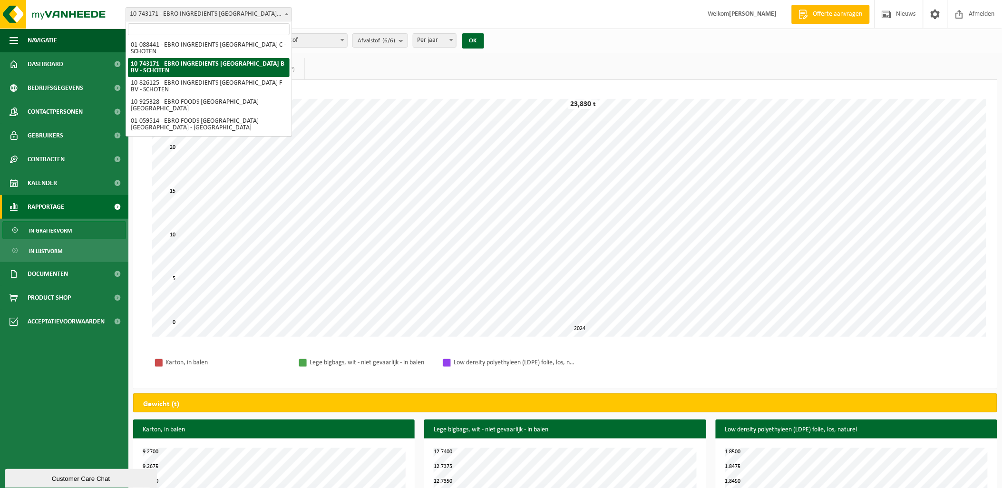
click at [244, 20] on span "10-743171 - EBRO INGREDIENTS [GEOGRAPHIC_DATA] B BV - SCHOTEN" at bounding box center [209, 14] width 166 height 13
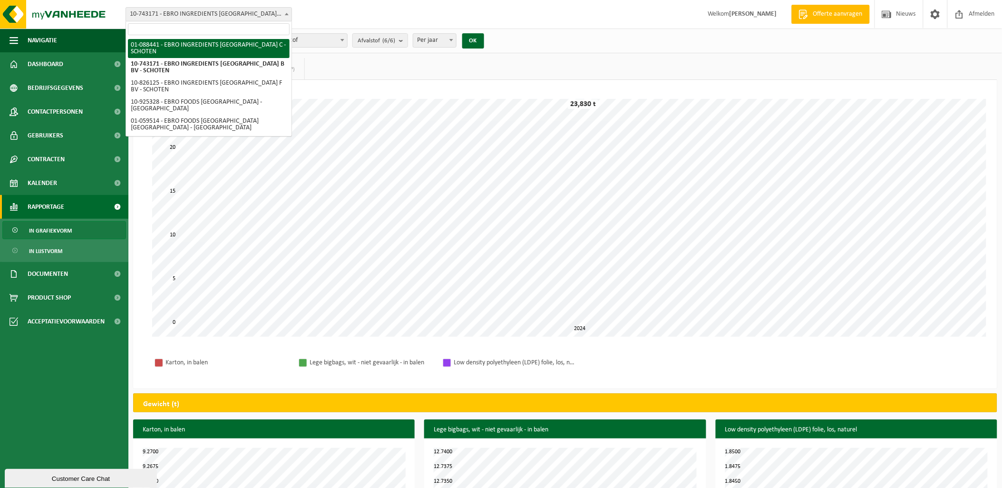
select select "7273"
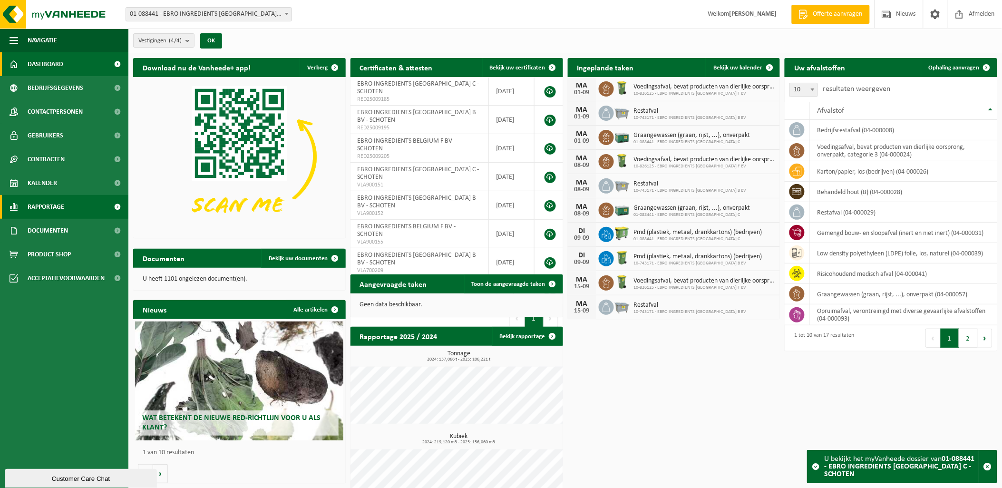
click at [62, 205] on span "Rapportage" at bounding box center [46, 207] width 37 height 24
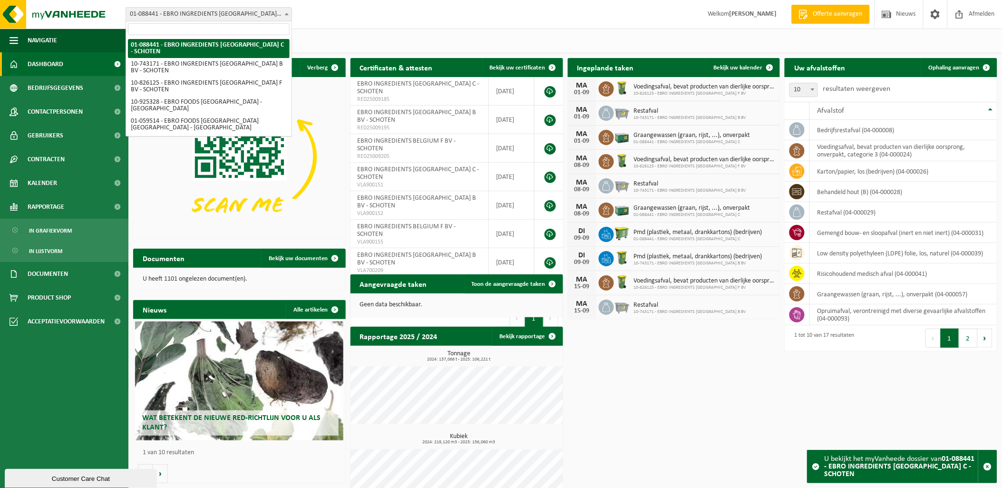
click at [244, 11] on span "01-088441 - EBRO INGREDIENTS [GEOGRAPHIC_DATA] C - SCHOTEN" at bounding box center [209, 14] width 166 height 13
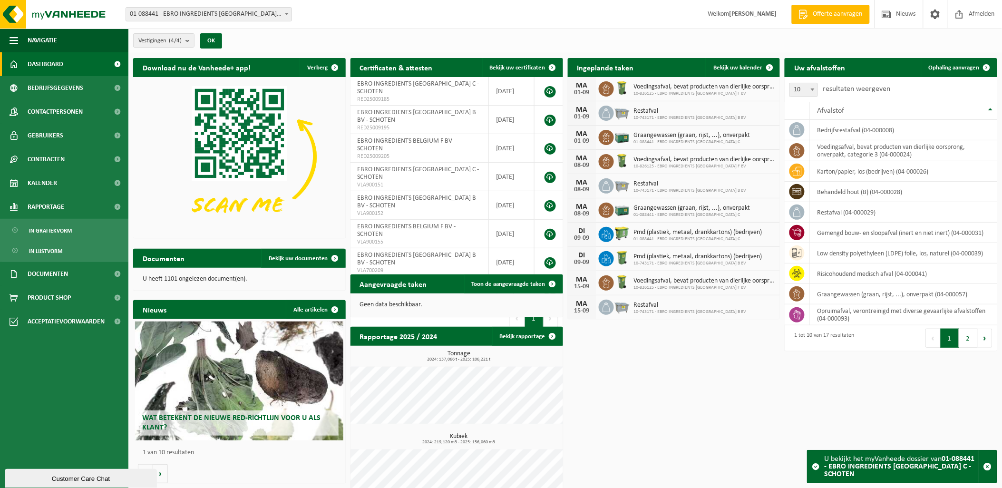
drag, startPoint x: 213, startPoint y: 39, endPoint x: 240, endPoint y: 33, distance: 28.2
click at [240, 33] on div "Vestigingen (4/4) Alles selecteren Alles deselecteren Actieve selecteren EBRO I…" at bounding box center [565, 41] width 874 height 25
drag, startPoint x: 65, startPoint y: 227, endPoint x: 78, endPoint y: 224, distance: 14.2
click at [65, 227] on span "In grafiekvorm" at bounding box center [50, 231] width 43 height 18
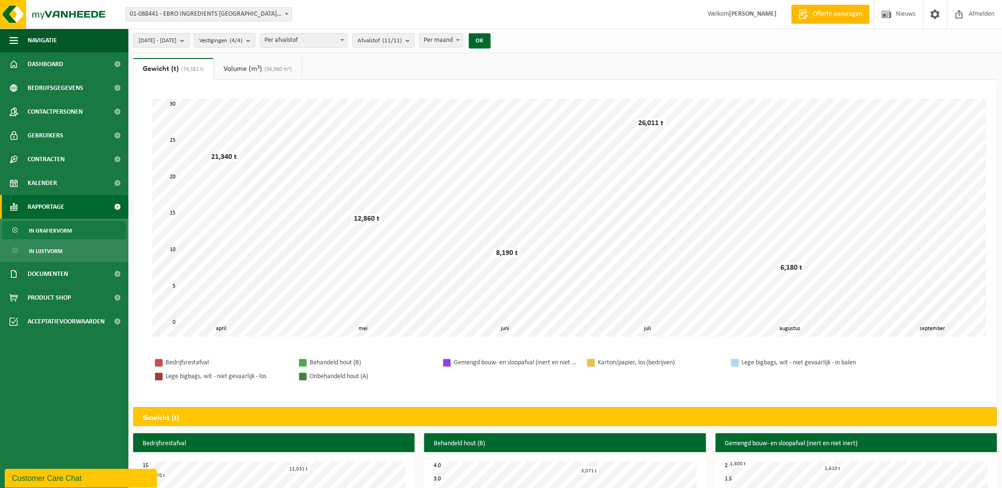
click at [146, 35] on span "[DATE] - [DATE]" at bounding box center [157, 41] width 38 height 14
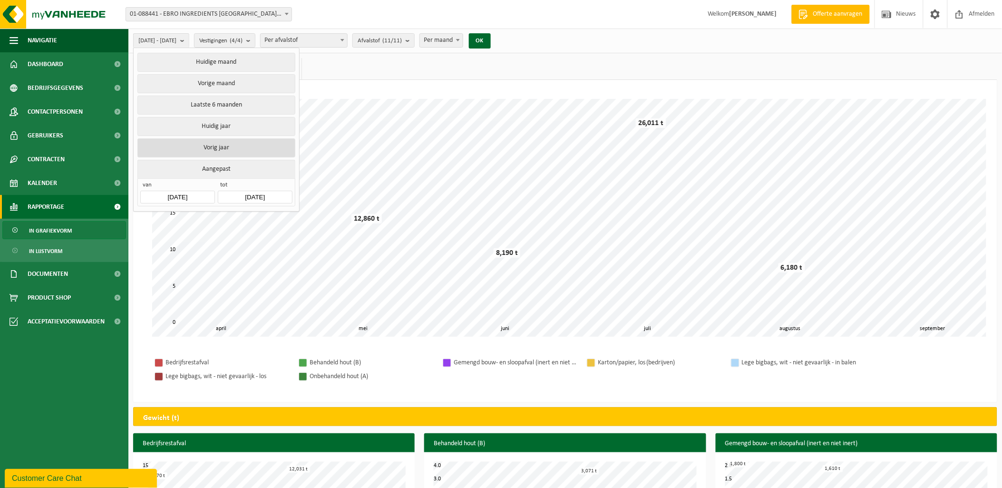
drag, startPoint x: 206, startPoint y: 146, endPoint x: 213, endPoint y: 142, distance: 7.7
click at [213, 142] on button "Vorig jaar" at bounding box center [215, 147] width 157 height 19
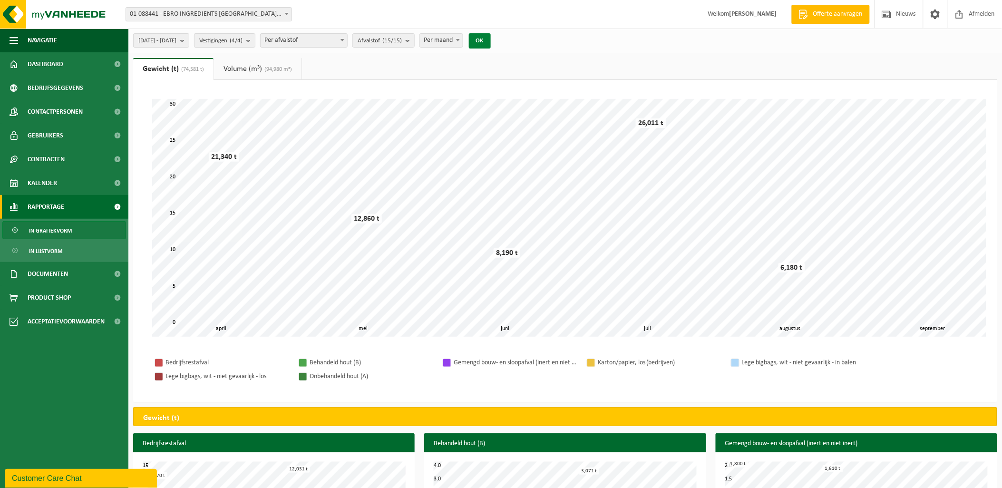
click at [491, 43] on button "OK" at bounding box center [480, 40] width 22 height 15
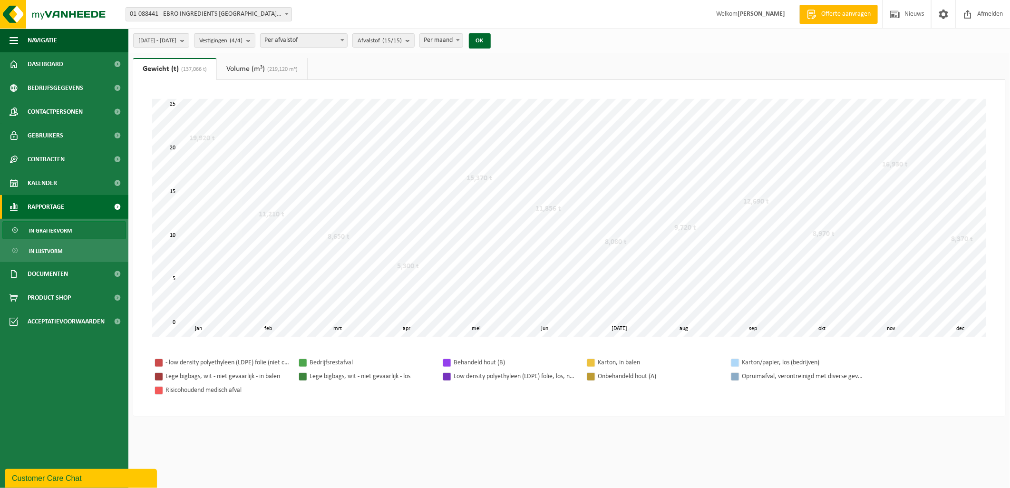
click at [462, 41] on span "Per maand" at bounding box center [441, 40] width 42 height 13
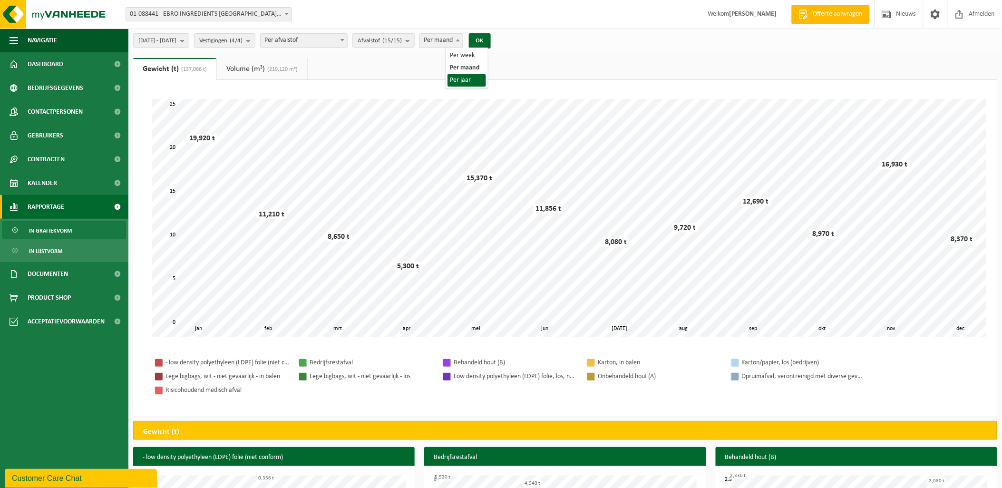
drag, startPoint x: 460, startPoint y: 83, endPoint x: 497, endPoint y: 65, distance: 40.8
select select "3"
click at [491, 39] on button "OK" at bounding box center [480, 40] width 22 height 15
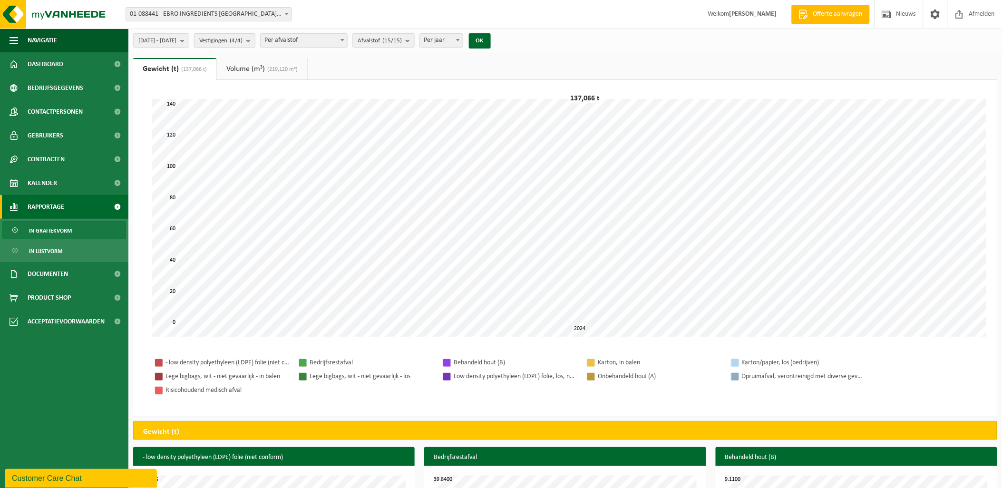
click at [243, 43] on span "Vestigingen (4/4)" at bounding box center [220, 41] width 43 height 14
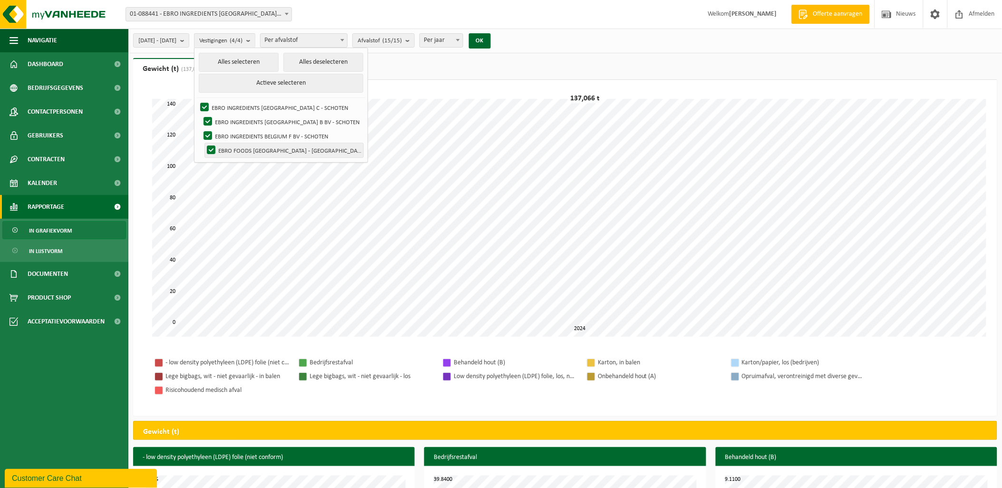
click at [239, 147] on label "EBRO FOODS [GEOGRAPHIC_DATA] - [GEOGRAPHIC_DATA]" at bounding box center [284, 150] width 158 height 14
click at [204, 143] on input "EBRO FOODS [GEOGRAPHIC_DATA] - [GEOGRAPHIC_DATA]" at bounding box center [203, 143] width 0 height 0
checkbox input "false"
click at [491, 37] on button "OK" at bounding box center [480, 40] width 22 height 15
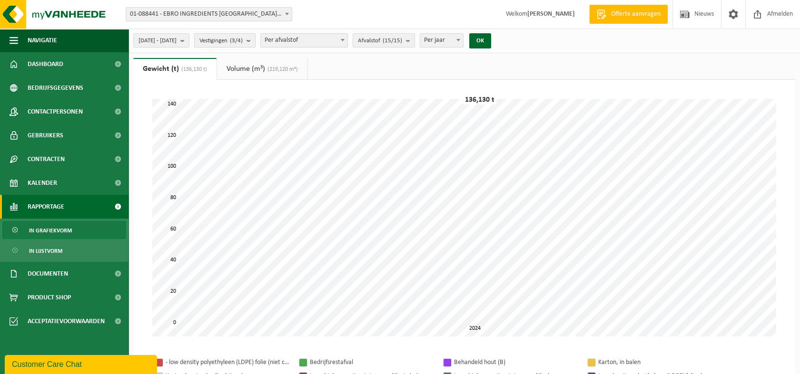
click at [255, 43] on button "Vestigingen (3/4)" at bounding box center [224, 40] width 61 height 14
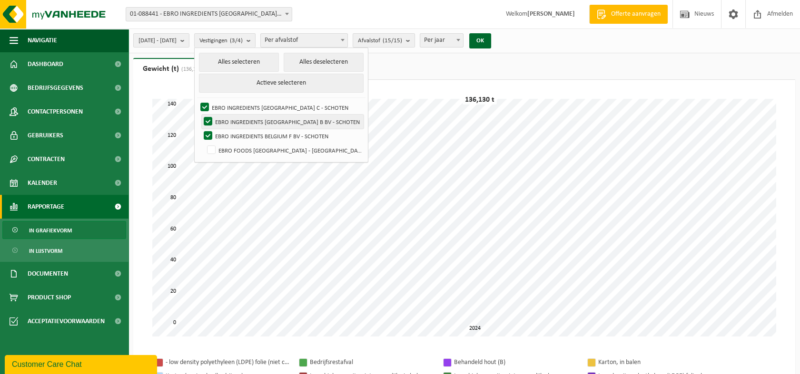
click at [232, 120] on label "EBRO INGREDIENTS [GEOGRAPHIC_DATA] B BV - SCHOTEN" at bounding box center [283, 122] width 162 height 14
click at [200, 115] on input "EBRO INGREDIENTS [GEOGRAPHIC_DATA] B BV - SCHOTEN" at bounding box center [200, 114] width 0 height 0
checkbox input "false"
click at [231, 130] on label "EBRO INGREDIENTS BELGIUM F BV - SCHOTEN" at bounding box center [283, 136] width 162 height 14
click at [200, 129] on input "EBRO INGREDIENTS BELGIUM F BV - SCHOTEN" at bounding box center [200, 128] width 0 height 0
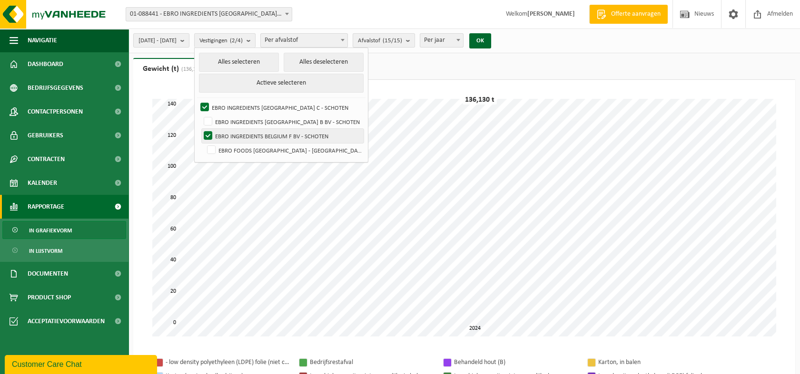
checkbox input "false"
click at [491, 45] on button "OK" at bounding box center [480, 40] width 22 height 15
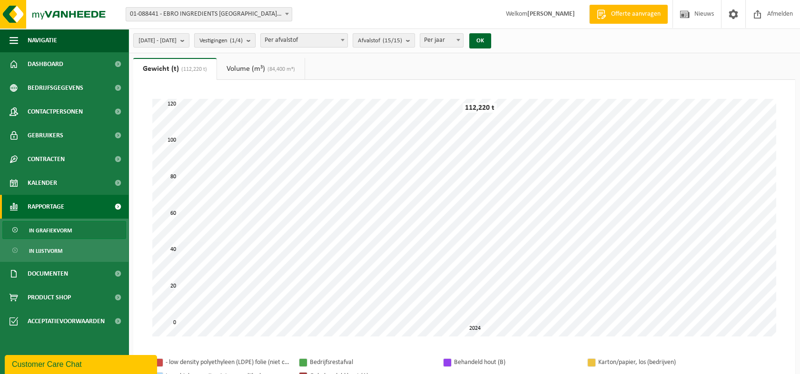
click at [255, 43] on button "Vestigingen (1/4)" at bounding box center [224, 40] width 61 height 14
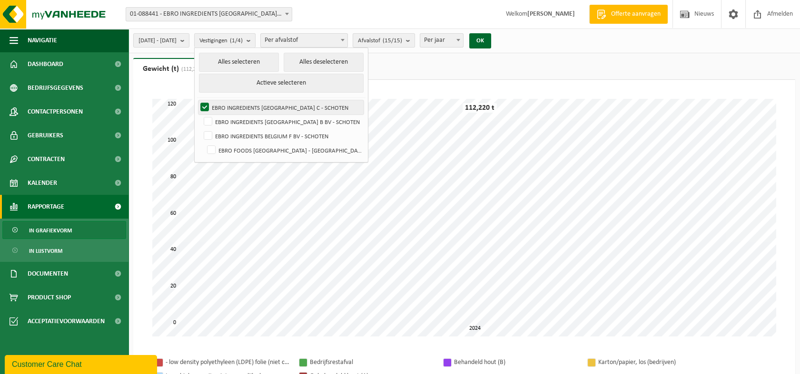
click at [229, 106] on label "EBRO INGREDIENTS [GEOGRAPHIC_DATA] C - SCHOTEN" at bounding box center [280, 107] width 165 height 14
click at [197, 100] on input "EBRO INGREDIENTS [GEOGRAPHIC_DATA] C - SCHOTEN" at bounding box center [196, 100] width 0 height 0
checkbox input "false"
click at [235, 118] on label "EBRO INGREDIENTS [GEOGRAPHIC_DATA] B BV - SCHOTEN" at bounding box center [283, 122] width 162 height 14
click at [200, 115] on input "EBRO INGREDIENTS [GEOGRAPHIC_DATA] B BV - SCHOTEN" at bounding box center [200, 114] width 0 height 0
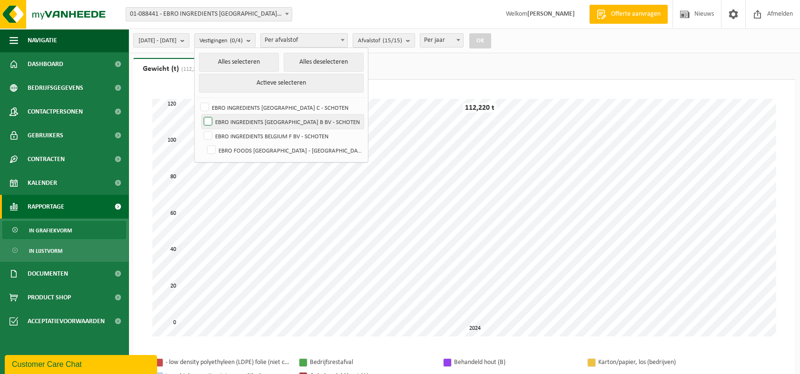
checkbox input "true"
click at [491, 41] on button "OK" at bounding box center [480, 40] width 22 height 15
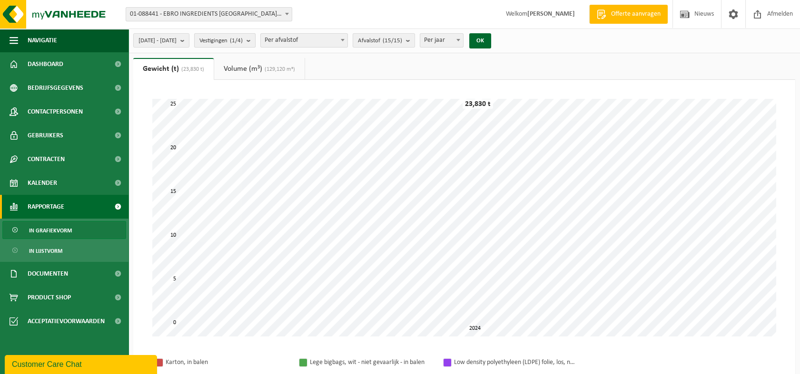
click at [255, 45] on b "submit" at bounding box center [250, 40] width 9 height 13
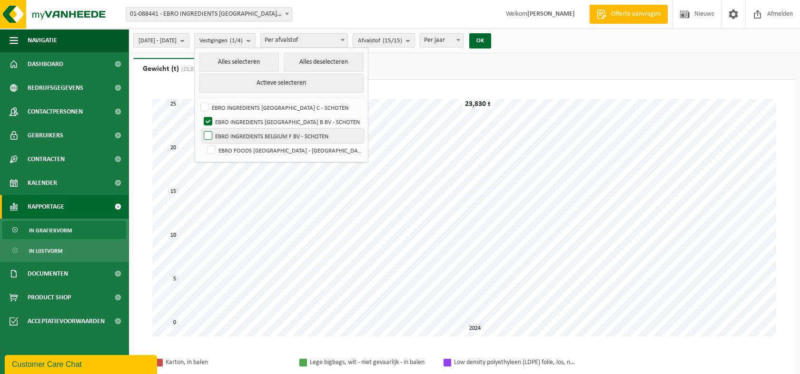
click at [231, 133] on label "EBRO INGREDIENTS BELGIUM F BV - SCHOTEN" at bounding box center [283, 136] width 162 height 14
click at [200, 129] on input "EBRO INGREDIENTS BELGIUM F BV - SCHOTEN" at bounding box center [200, 128] width 0 height 0
checkbox input "true"
click at [234, 124] on label "EBRO INGREDIENTS [GEOGRAPHIC_DATA] B BV - SCHOTEN" at bounding box center [283, 122] width 162 height 14
click at [200, 115] on input "EBRO INGREDIENTS [GEOGRAPHIC_DATA] B BV - SCHOTEN" at bounding box center [200, 114] width 0 height 0
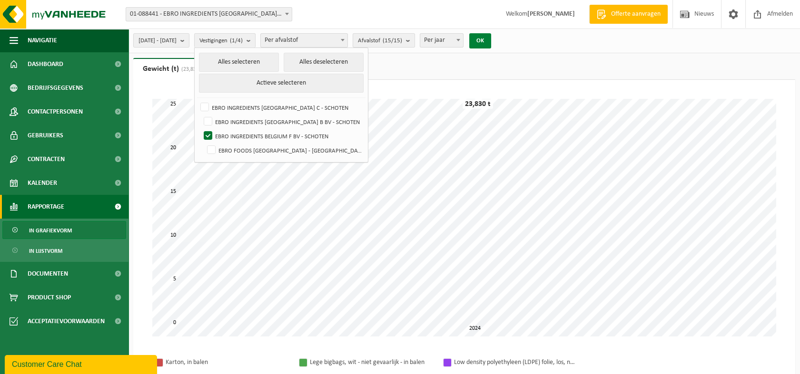
click at [491, 45] on button "OK" at bounding box center [480, 40] width 22 height 15
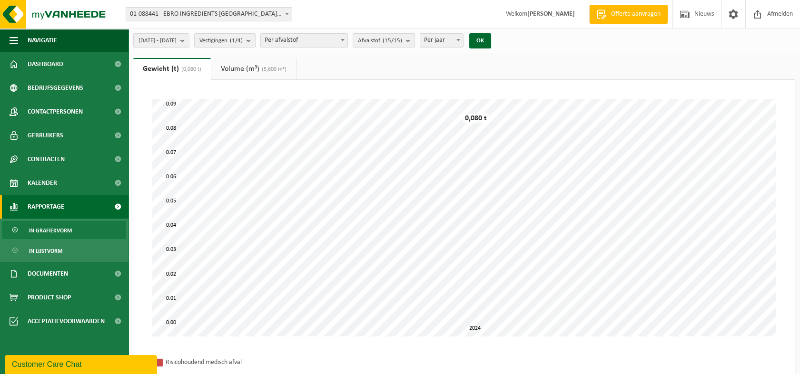
drag, startPoint x: 263, startPoint y: 46, endPoint x: 280, endPoint y: 54, distance: 18.5
click at [243, 46] on span "Vestigingen (1/4)" at bounding box center [220, 41] width 43 height 14
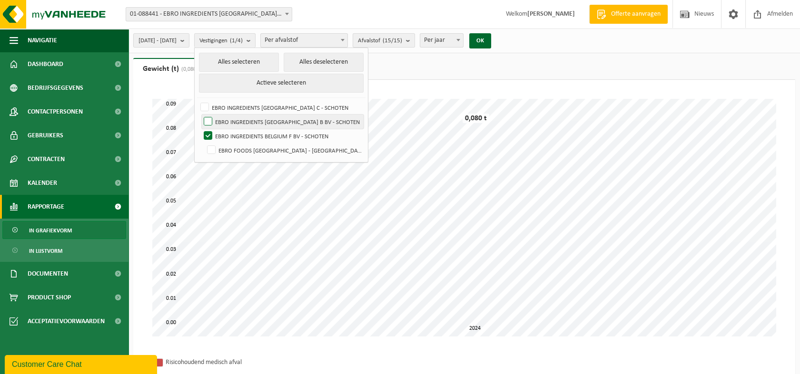
click at [232, 122] on label "EBRO INGREDIENTS [GEOGRAPHIC_DATA] B BV - SCHOTEN" at bounding box center [283, 122] width 162 height 14
click at [200, 115] on input "EBRO INGREDIENTS [GEOGRAPHIC_DATA] B BV - SCHOTEN" at bounding box center [200, 114] width 0 height 0
click at [491, 45] on button "OK" at bounding box center [480, 40] width 22 height 15
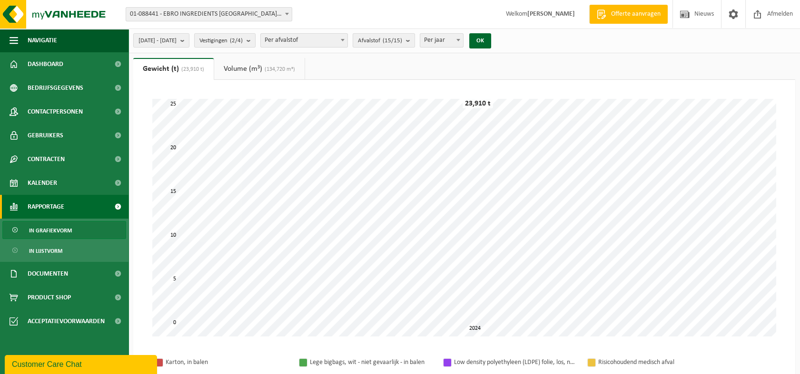
click at [316, 42] on span "Per afvalstof" at bounding box center [304, 40] width 87 height 13
click at [255, 40] on b "submit" at bounding box center [250, 40] width 9 height 13
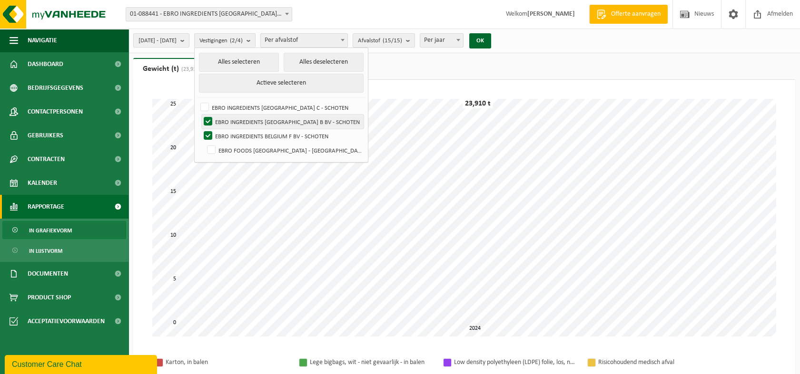
click at [233, 126] on label "EBRO INGREDIENTS [GEOGRAPHIC_DATA] B BV - SCHOTEN" at bounding box center [283, 122] width 162 height 14
click at [200, 115] on input "EBRO INGREDIENTS [GEOGRAPHIC_DATA] B BV - SCHOTEN" at bounding box center [200, 114] width 0 height 0
checkbox input "false"
drag, startPoint x: 233, startPoint y: 135, endPoint x: 233, endPoint y: 128, distance: 6.7
click at [234, 130] on label "EBRO INGREDIENTS BELGIUM F BV - SCHOTEN" at bounding box center [283, 136] width 162 height 14
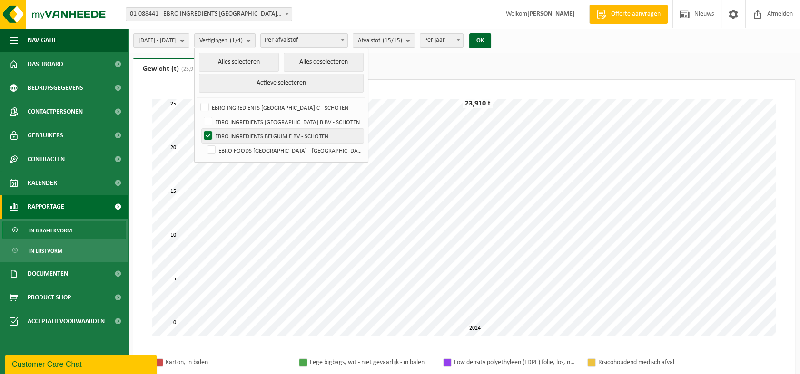
click at [200, 129] on input "EBRO INGREDIENTS BELGIUM F BV - SCHOTEN" at bounding box center [200, 128] width 0 height 0
checkbox input "false"
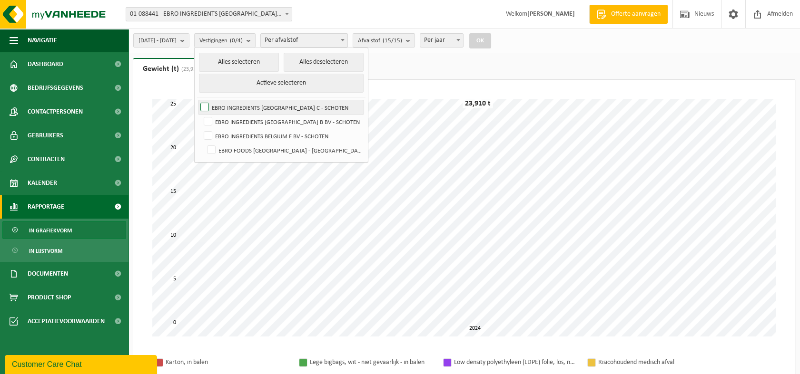
click at [230, 106] on label "EBRO INGREDIENTS [GEOGRAPHIC_DATA] C - SCHOTEN" at bounding box center [280, 107] width 165 height 14
click at [197, 100] on input "EBRO INGREDIENTS [GEOGRAPHIC_DATA] C - SCHOTEN" at bounding box center [196, 100] width 0 height 0
checkbox input "true"
click at [491, 42] on button "OK" at bounding box center [480, 40] width 22 height 15
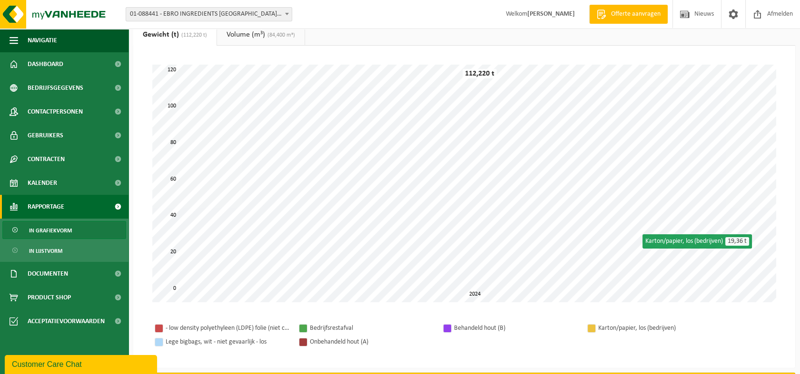
scroll to position [53, 0]
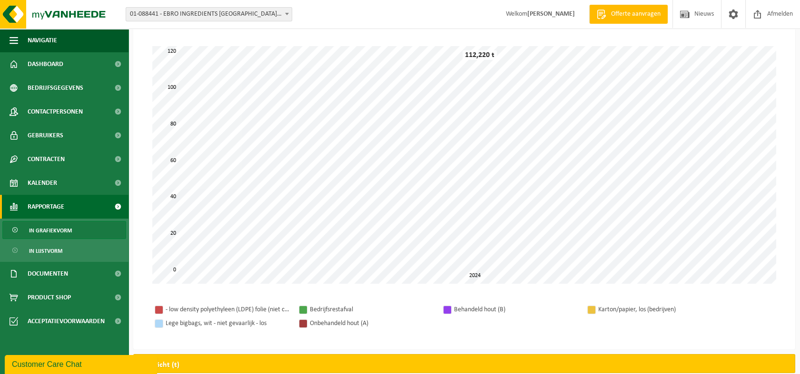
click at [205, 17] on span "01-088441 - EBRO INGREDIENTS [GEOGRAPHIC_DATA] C - SCHOTEN" at bounding box center [209, 14] width 166 height 13
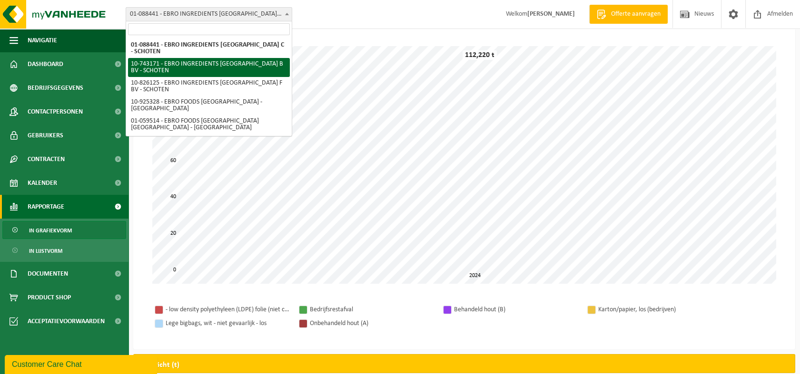
select select "7278"
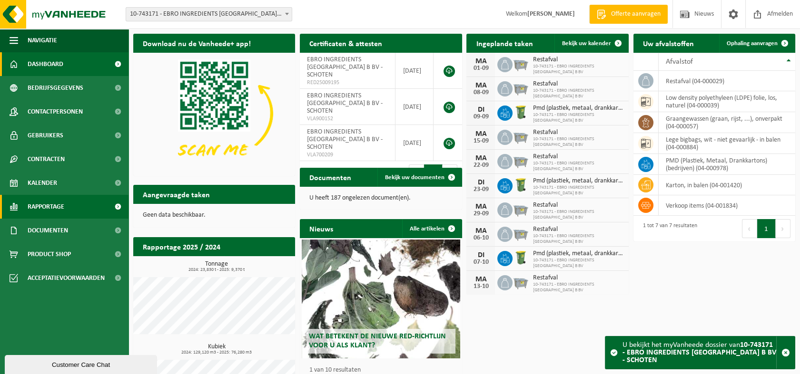
click at [77, 204] on link "Rapportage" at bounding box center [64, 207] width 128 height 24
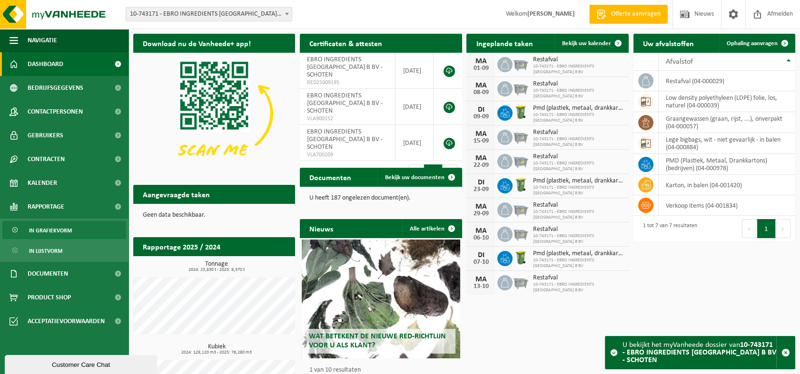
drag, startPoint x: 44, startPoint y: 225, endPoint x: 50, endPoint y: 226, distance: 6.2
click at [44, 226] on span "In grafiekvorm" at bounding box center [50, 231] width 43 height 18
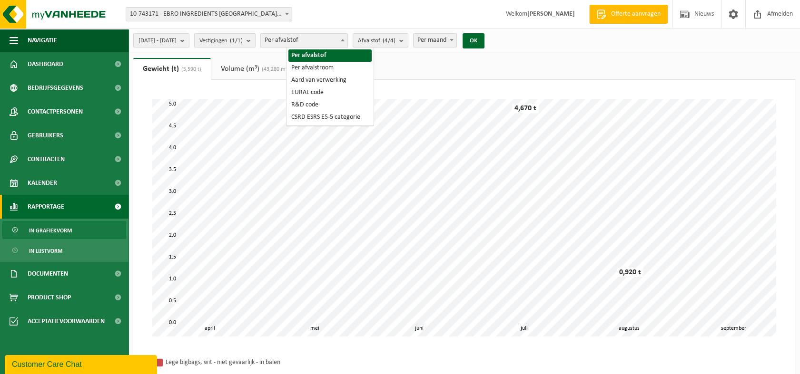
click at [314, 37] on span "Per afvalstof" at bounding box center [304, 40] width 87 height 13
click at [176, 44] on span "[DATE] - [DATE]" at bounding box center [157, 41] width 38 height 14
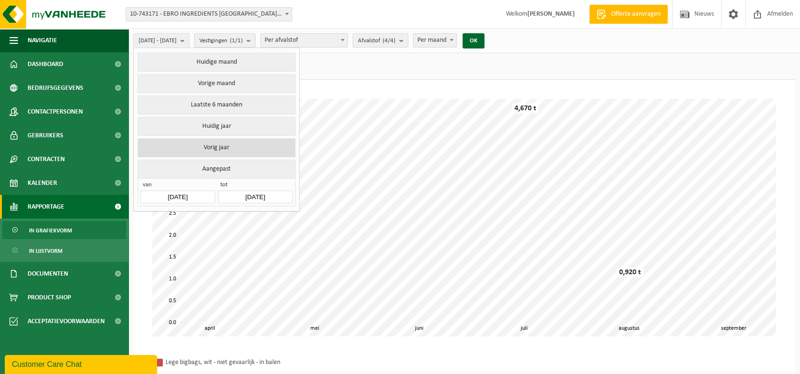
click at [221, 149] on button "Vorig jaar" at bounding box center [215, 147] width 157 height 19
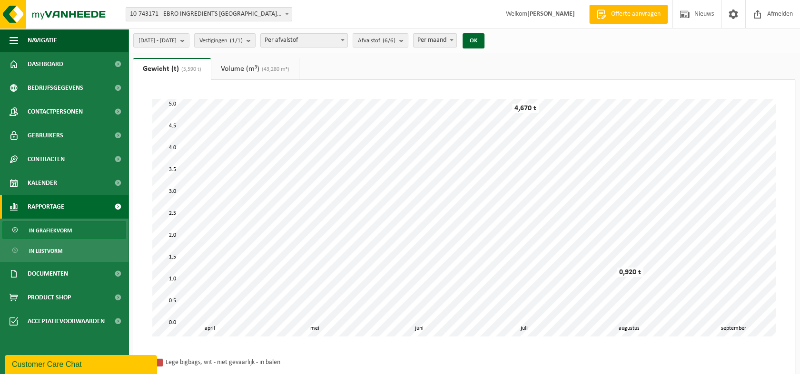
click at [456, 46] on span "Per maand" at bounding box center [434, 40] width 43 height 13
select select "3"
click at [484, 46] on button "OK" at bounding box center [473, 40] width 22 height 15
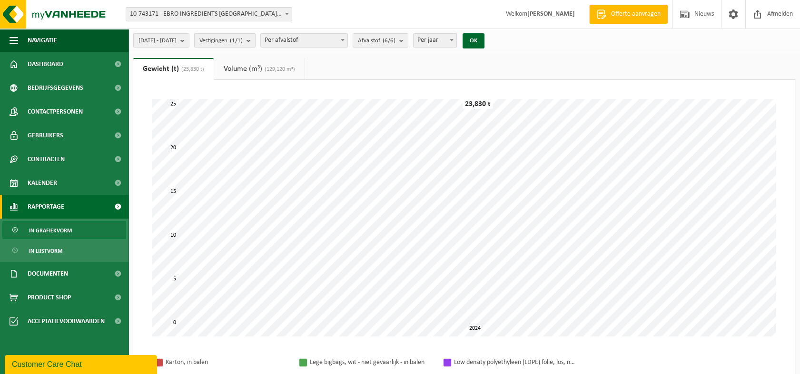
click at [226, 17] on span "10-743171 - EBRO INGREDIENTS [GEOGRAPHIC_DATA] B BV - SCHOTEN" at bounding box center [209, 14] width 166 height 13
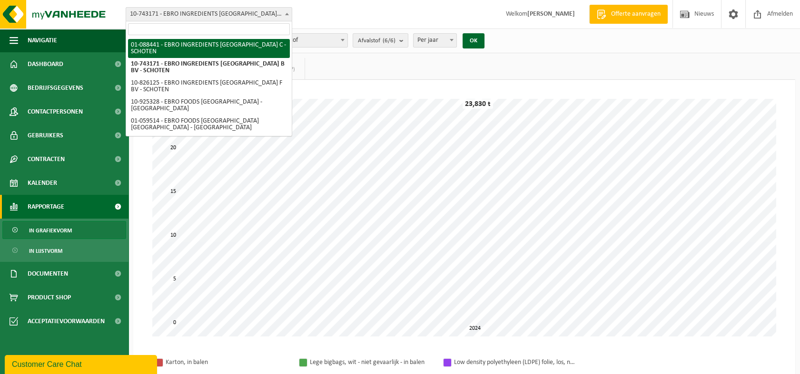
select select "7273"
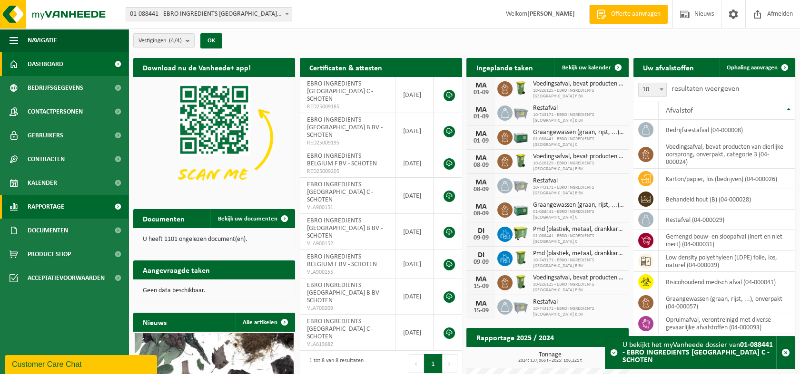
click at [58, 205] on span "Rapportage" at bounding box center [46, 207] width 37 height 24
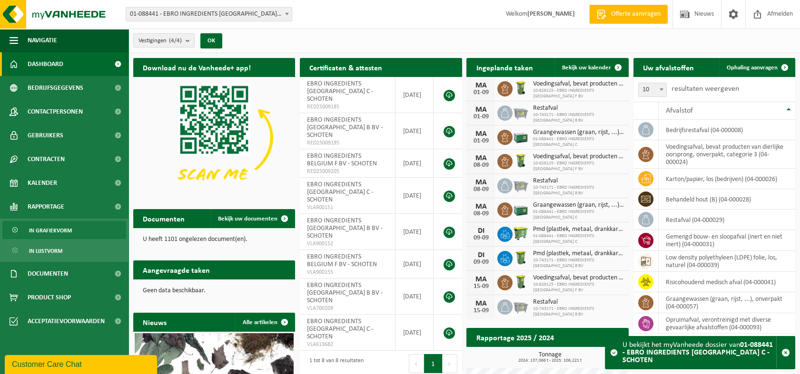
click at [69, 234] on span "In grafiekvorm" at bounding box center [50, 231] width 43 height 18
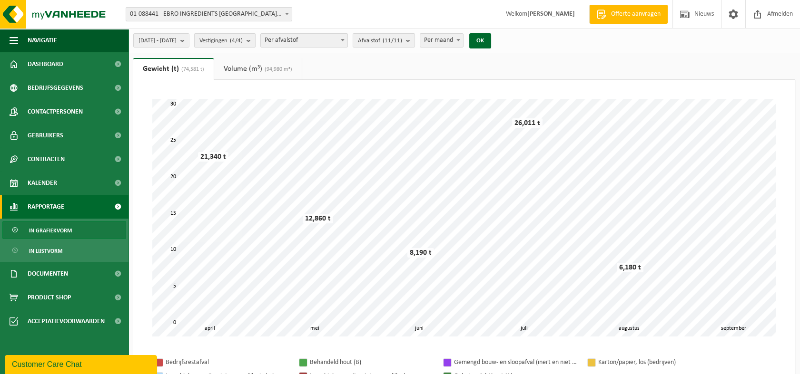
click at [227, 40] on span "Vestigingen (4/4)" at bounding box center [220, 41] width 43 height 14
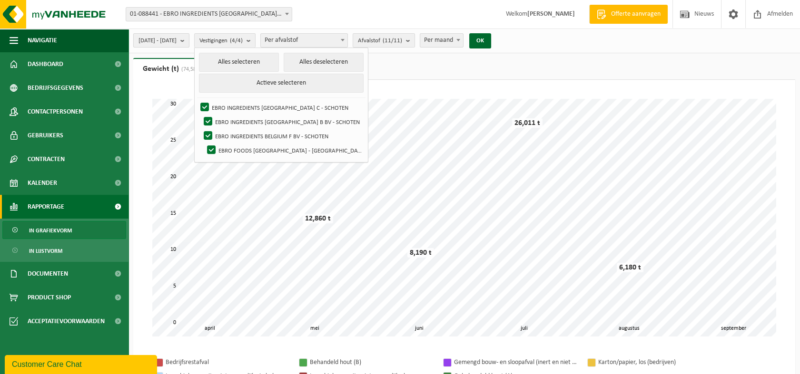
click at [156, 45] on span "[DATE] - [DATE]" at bounding box center [157, 41] width 38 height 14
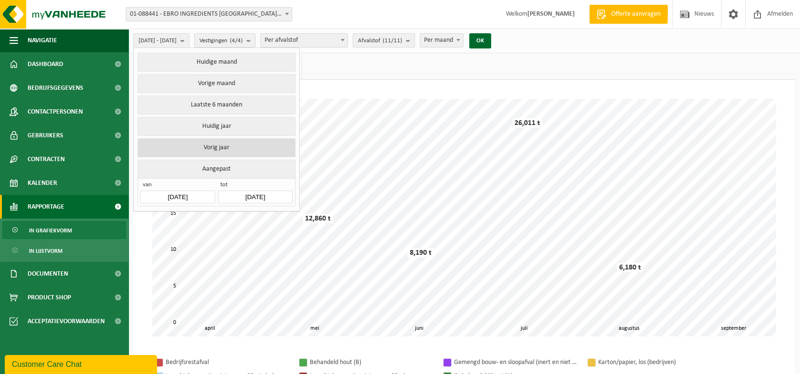
click at [192, 150] on button "Vorig jaar" at bounding box center [215, 147] width 157 height 19
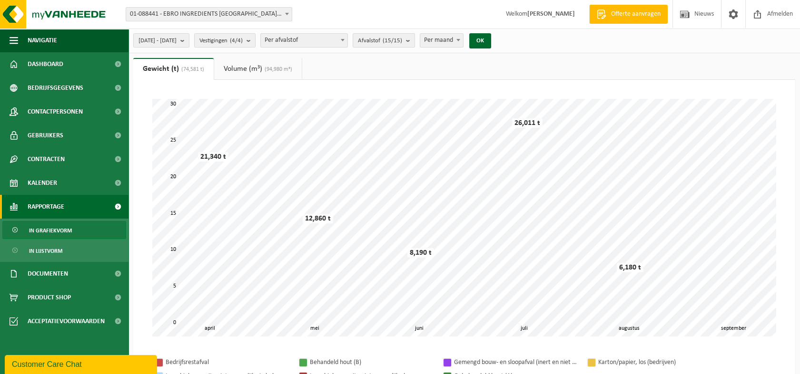
click at [459, 46] on span "Per maand" at bounding box center [441, 40] width 43 height 13
click at [453, 90] on div "Even geduld. Door de grote hoeveelheid gegevens duurt het laden even. mei juni …" at bounding box center [464, 217] width 643 height 257
click at [491, 42] on button "OK" at bounding box center [480, 40] width 22 height 15
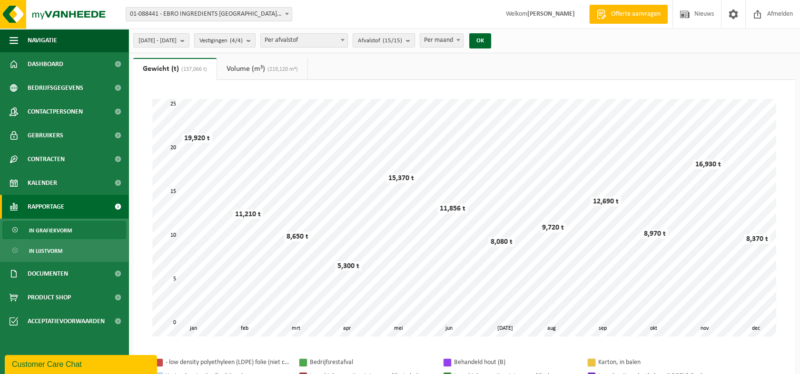
click at [463, 39] on span "Per maand" at bounding box center [441, 40] width 43 height 13
select select "3"
click at [491, 42] on button "OK" at bounding box center [480, 40] width 22 height 15
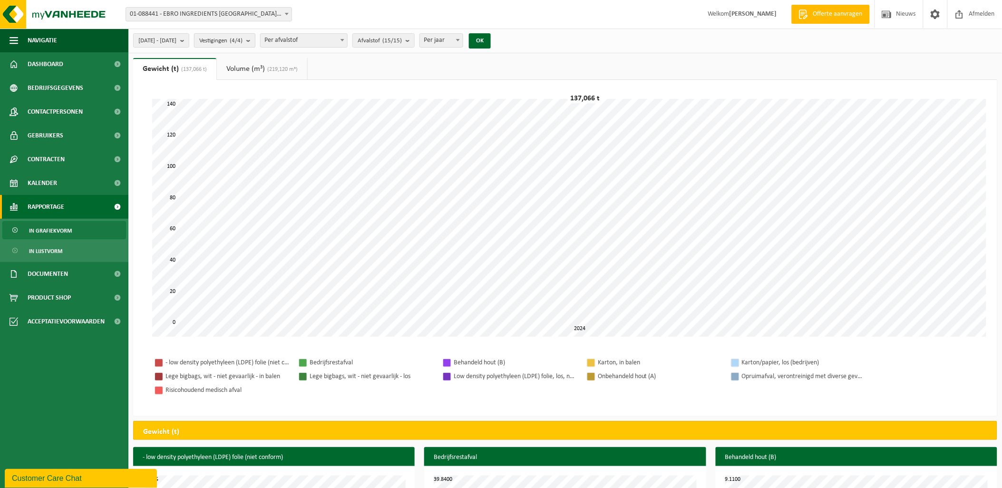
click at [243, 41] on count "(4/4)" at bounding box center [236, 41] width 13 height 6
